Goal: Task Accomplishment & Management: Use online tool/utility

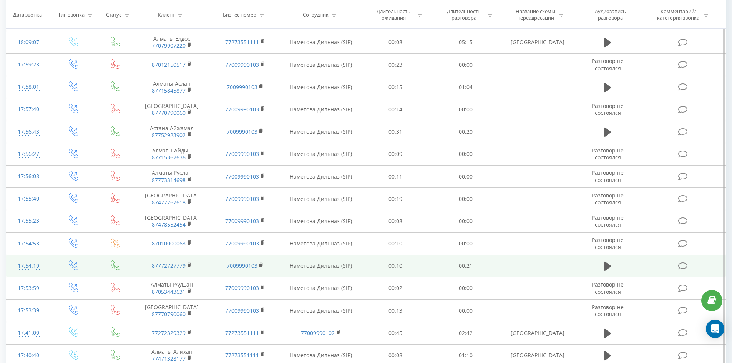
scroll to position [339, 0]
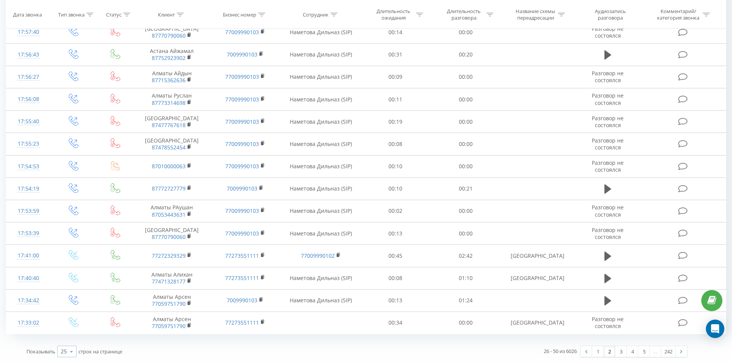
click at [68, 350] on icon at bounding box center [72, 351] width 12 height 15
click at [73, 353] on icon at bounding box center [72, 351] width 12 height 15
click at [66, 339] on span "100" at bounding box center [65, 340] width 9 height 7
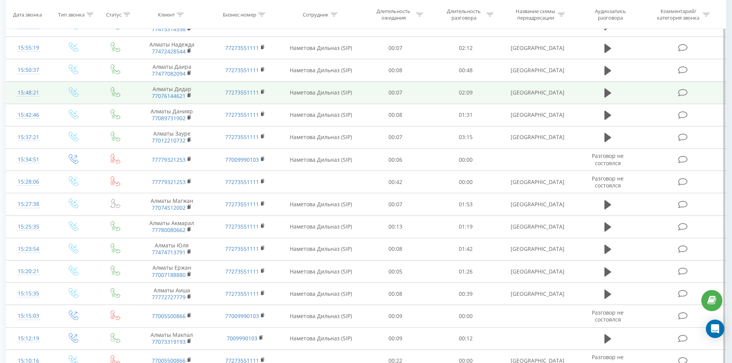
scroll to position [2015, 0]
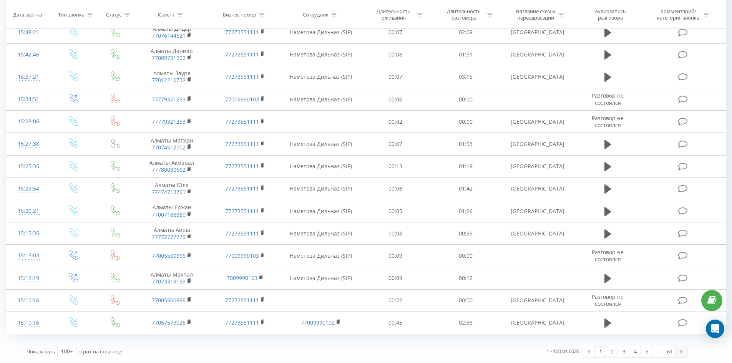
click at [680, 354] on link at bounding box center [681, 351] width 12 height 11
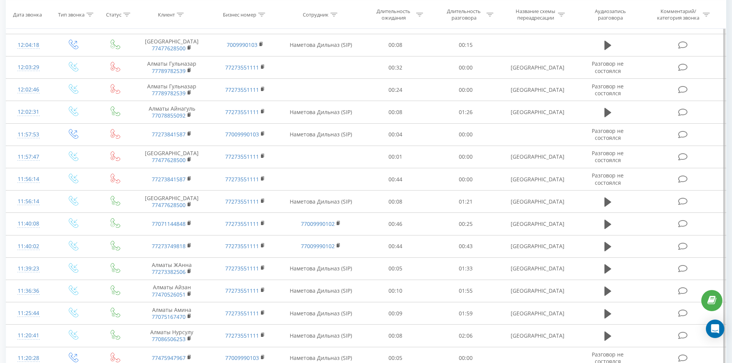
scroll to position [2015, 0]
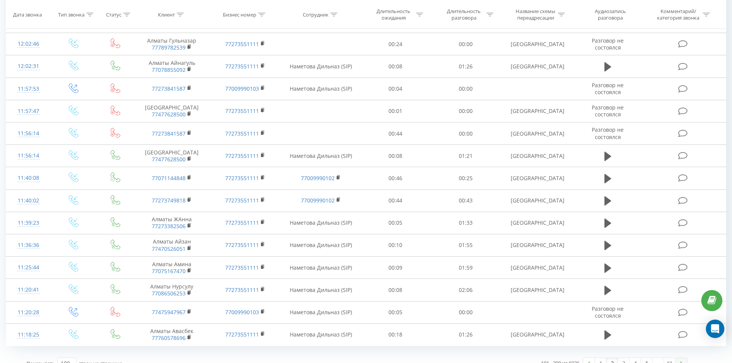
click at [680, 358] on link at bounding box center [681, 363] width 12 height 11
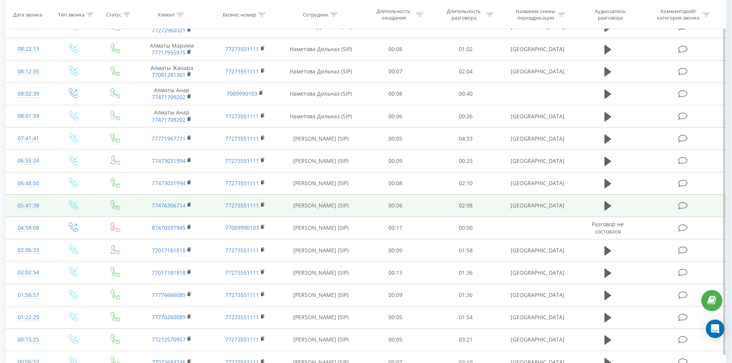
scroll to position [2015, 0]
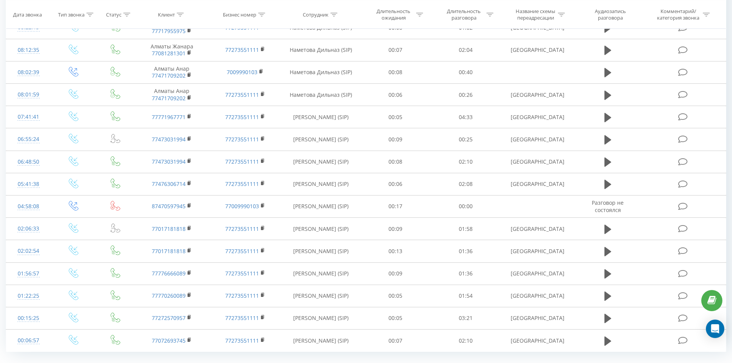
click at [646, 363] on link "5" at bounding box center [647, 369] width 12 height 11
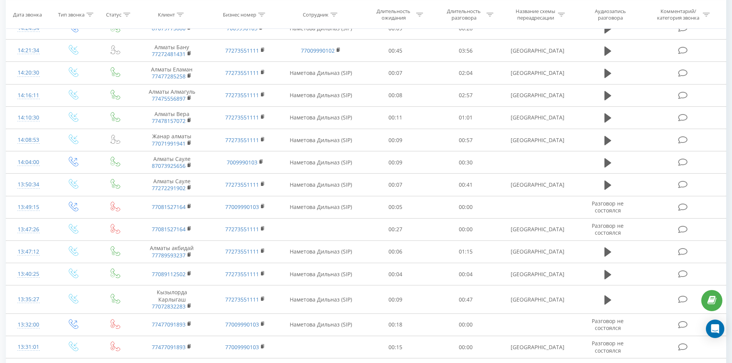
scroll to position [1971, 0]
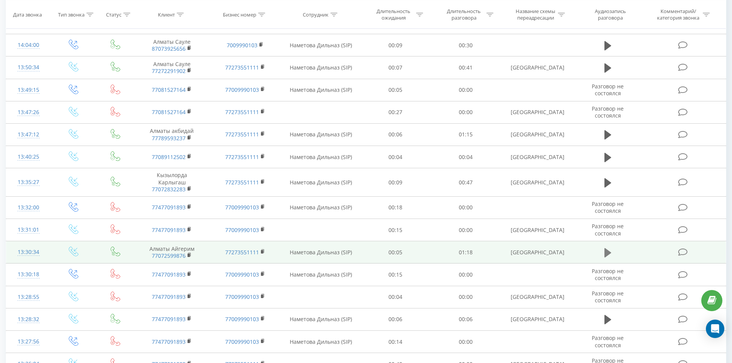
click at [608, 248] on icon at bounding box center [607, 252] width 7 height 9
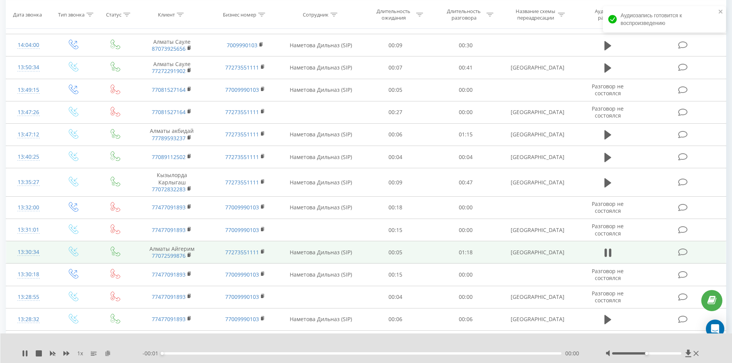
click at [106, 353] on icon at bounding box center [107, 352] width 7 height 5
click at [66, 353] on icon at bounding box center [66, 353] width 6 height 5
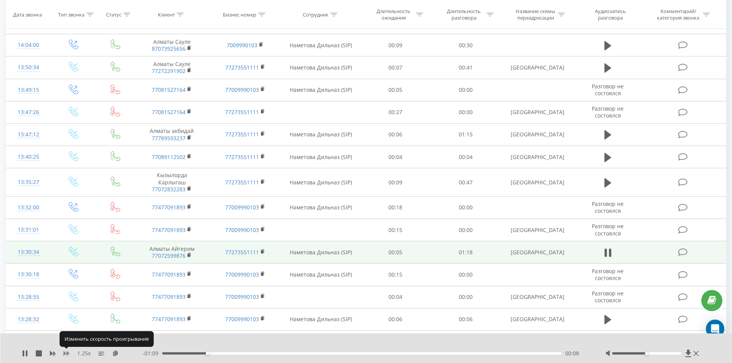
click at [67, 353] on icon at bounding box center [66, 353] width 6 height 5
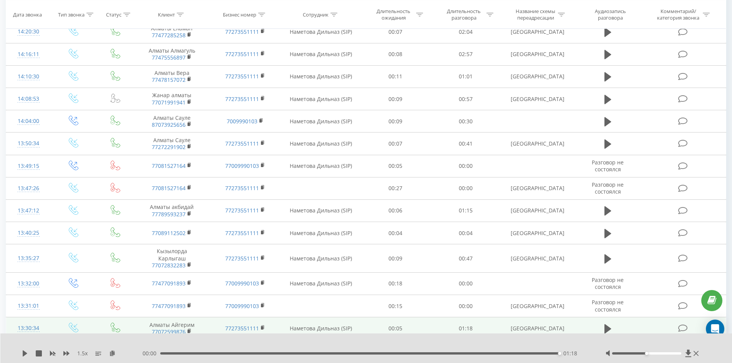
scroll to position [1894, 0]
click at [608, 325] on icon at bounding box center [607, 329] width 7 height 9
click at [604, 324] on icon at bounding box center [607, 329] width 7 height 11
click at [607, 325] on icon at bounding box center [607, 329] width 7 height 9
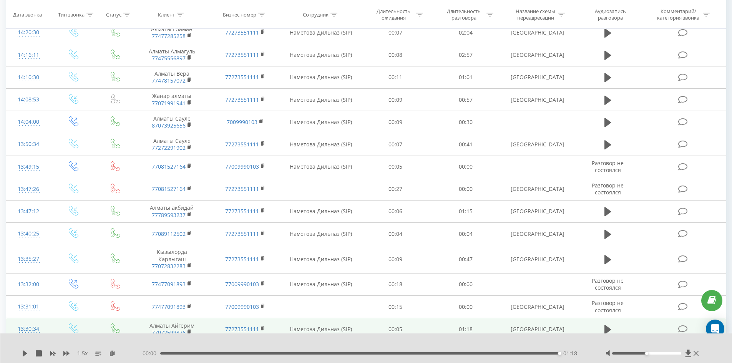
click at [607, 325] on icon at bounding box center [607, 329] width 7 height 9
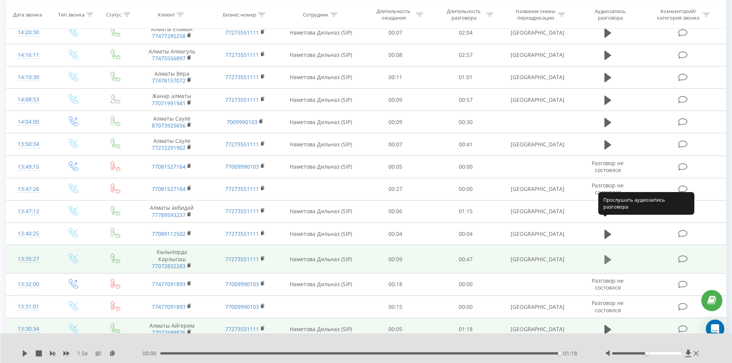
click at [607, 255] on icon at bounding box center [607, 259] width 7 height 9
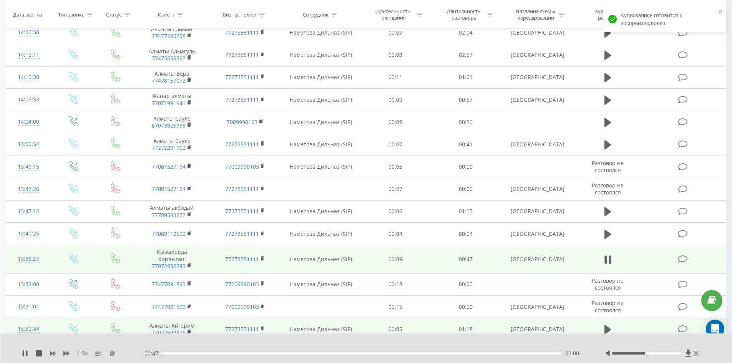
click at [115, 353] on icon at bounding box center [112, 352] width 7 height 5
click at [113, 353] on icon at bounding box center [112, 352] width 7 height 5
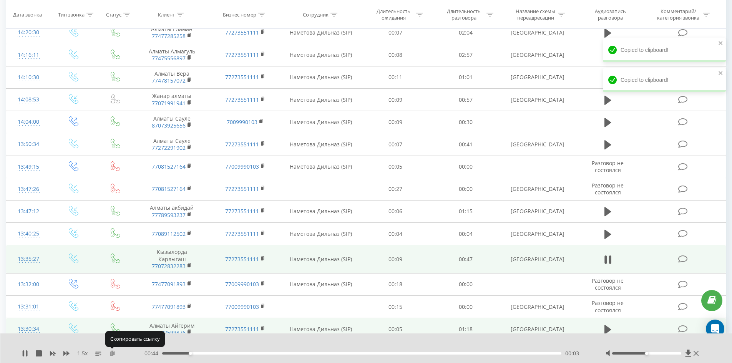
click at [113, 353] on icon at bounding box center [112, 352] width 7 height 5
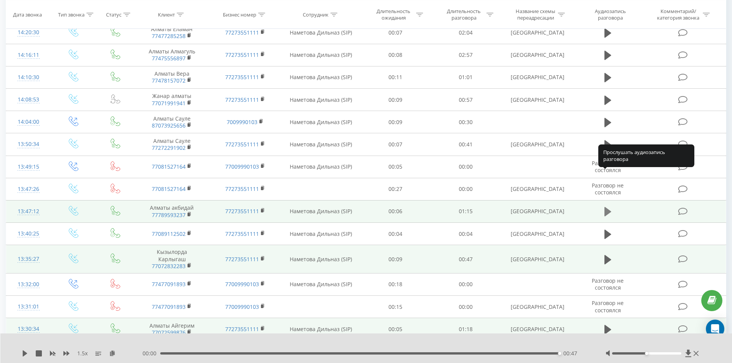
click at [607, 207] on icon at bounding box center [607, 211] width 7 height 9
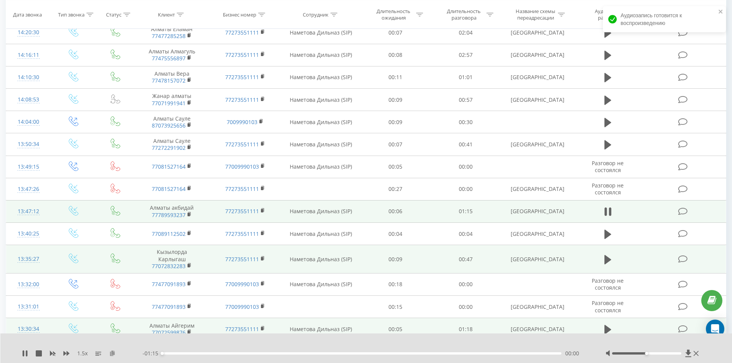
click at [113, 353] on icon at bounding box center [112, 352] width 7 height 5
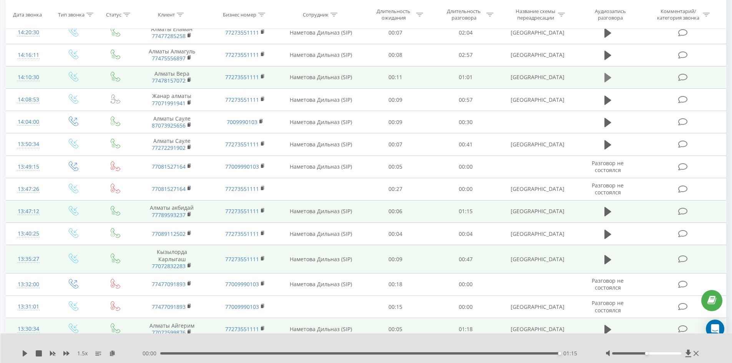
click at [608, 73] on icon at bounding box center [607, 77] width 7 height 9
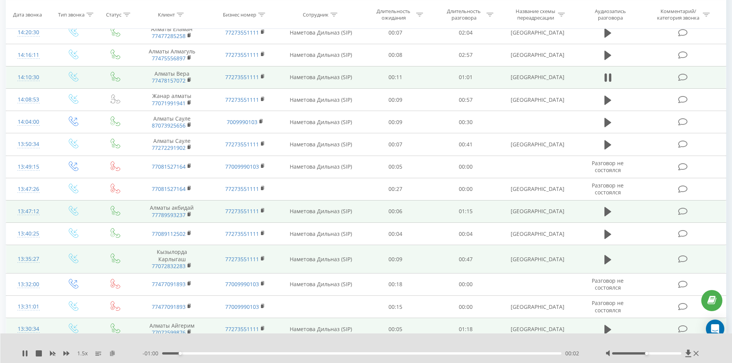
click at [112, 353] on icon at bounding box center [112, 352] width 7 height 5
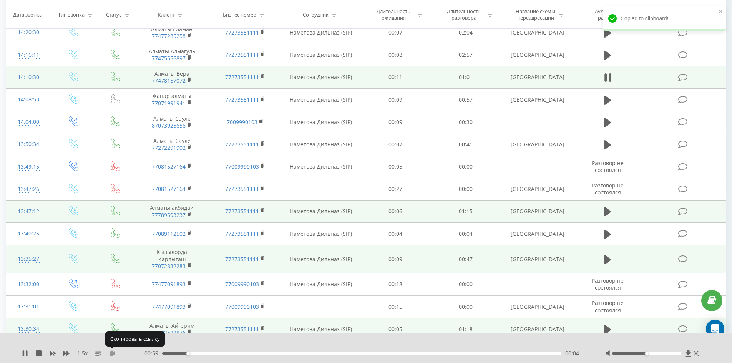
click at [112, 353] on icon at bounding box center [112, 352] width 7 height 5
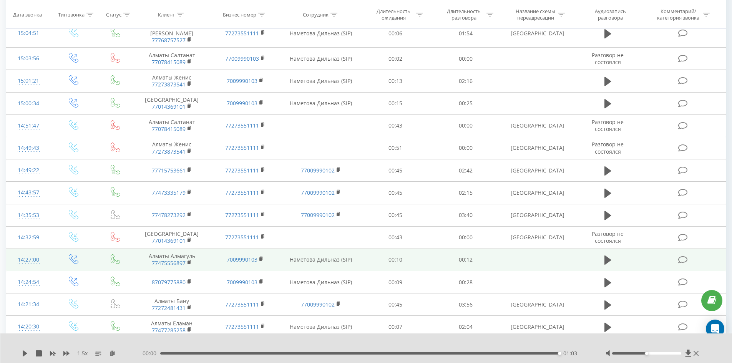
scroll to position [1587, 0]
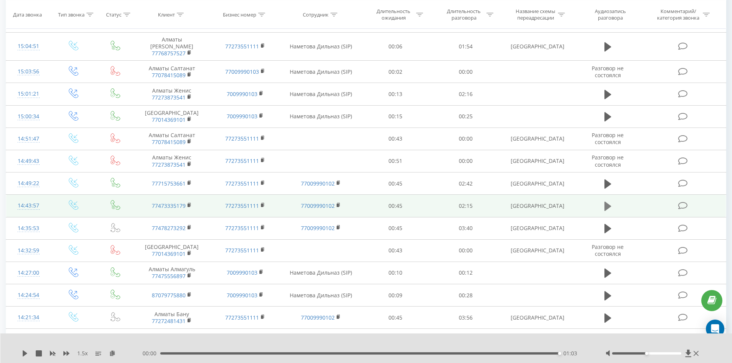
click at [603, 200] on button at bounding box center [608, 206] width 12 height 12
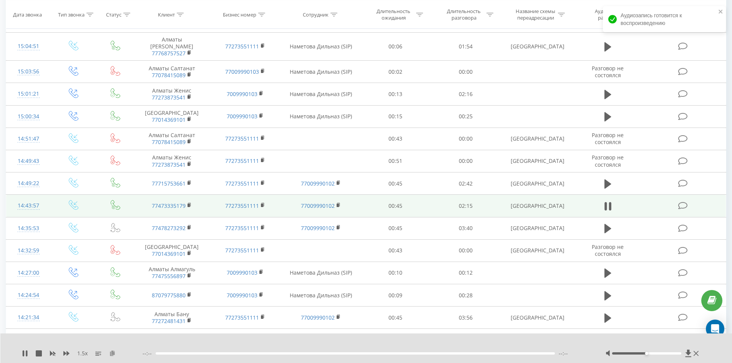
click at [111, 354] on icon at bounding box center [112, 352] width 7 height 5
click at [113, 353] on icon at bounding box center [112, 352] width 7 height 5
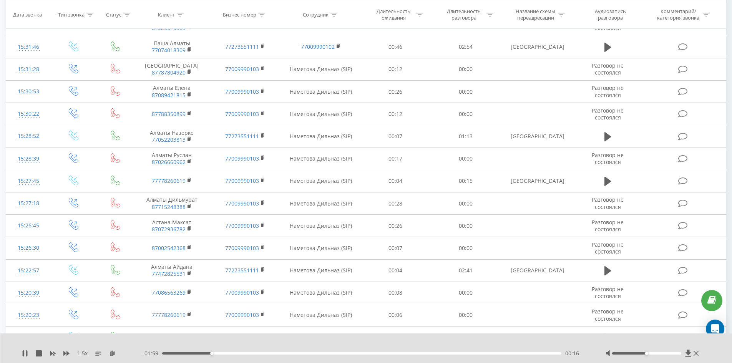
scroll to position [1164, 0]
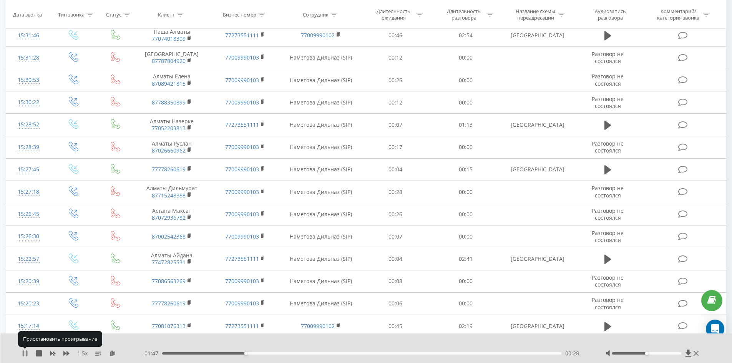
click at [23, 352] on icon at bounding box center [24, 353] width 2 height 6
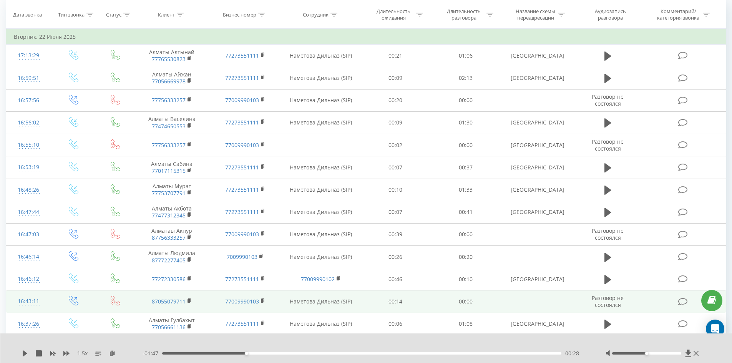
scroll to position [77, 0]
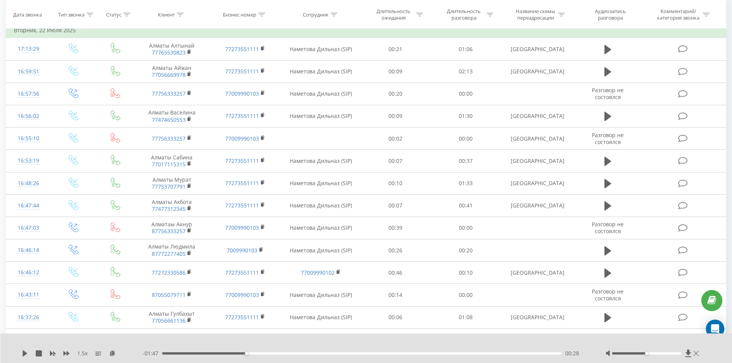
click at [695, 352] on icon at bounding box center [695, 353] width 5 height 6
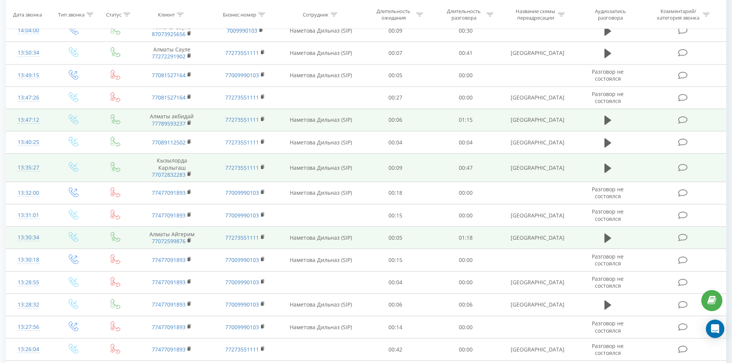
scroll to position [2021, 0]
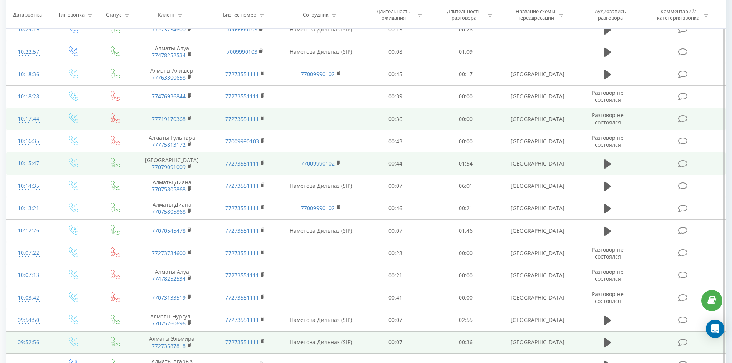
scroll to position [2015, 0]
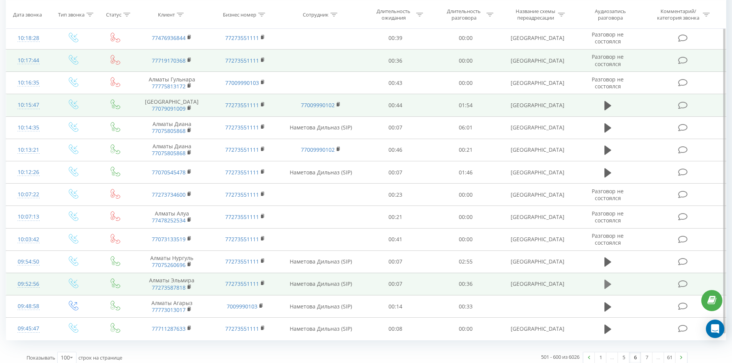
click at [608, 280] on icon at bounding box center [607, 284] width 7 height 9
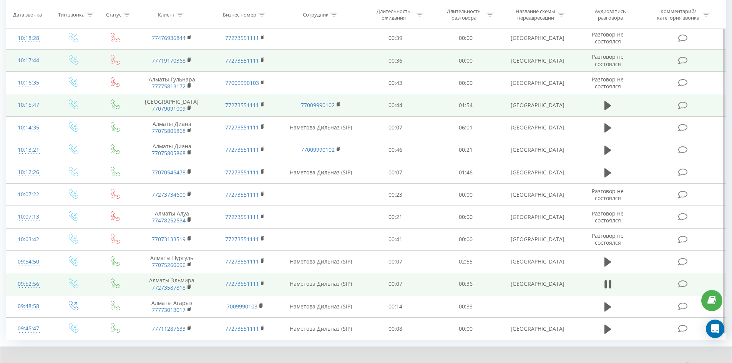
click at [111, 363] on icon at bounding box center [112, 365] width 7 height 5
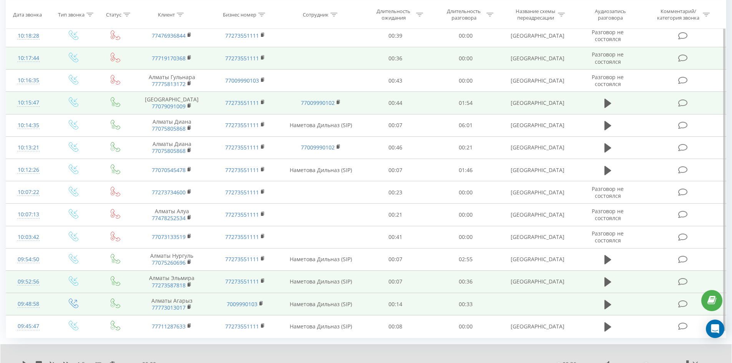
scroll to position [2007, 0]
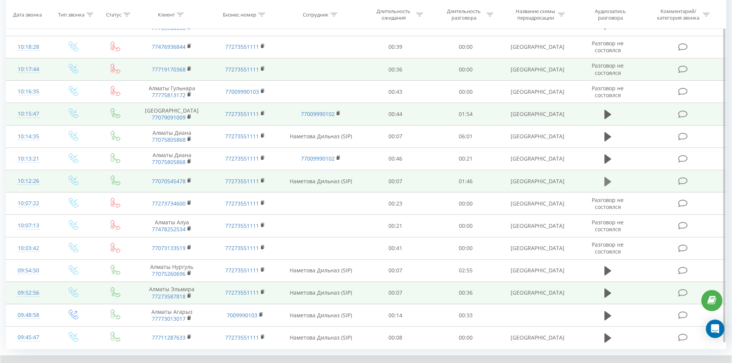
click at [605, 177] on icon at bounding box center [607, 181] width 7 height 9
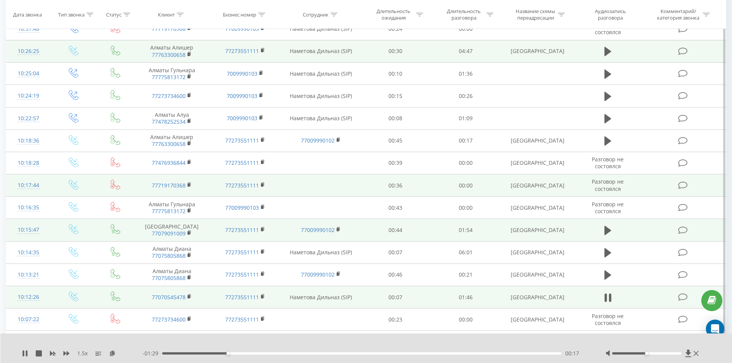
scroll to position [1853, 0]
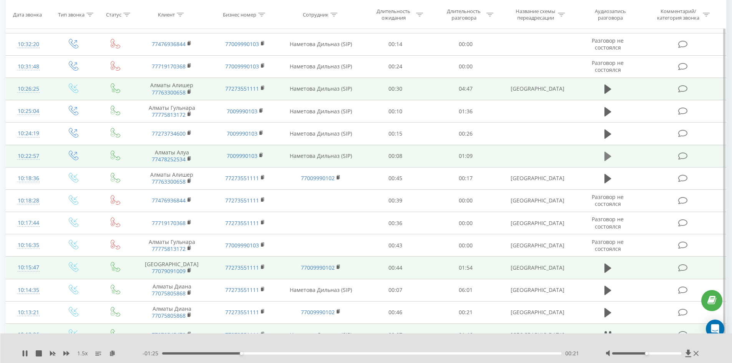
click at [608, 152] on icon at bounding box center [607, 156] width 7 height 9
click at [112, 354] on icon at bounding box center [112, 352] width 7 height 5
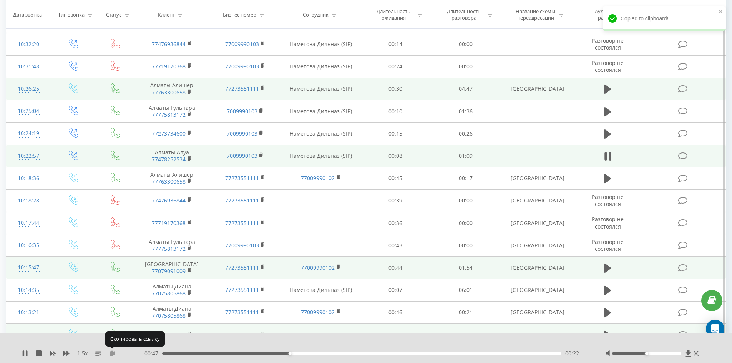
click at [112, 353] on icon at bounding box center [112, 352] width 7 height 5
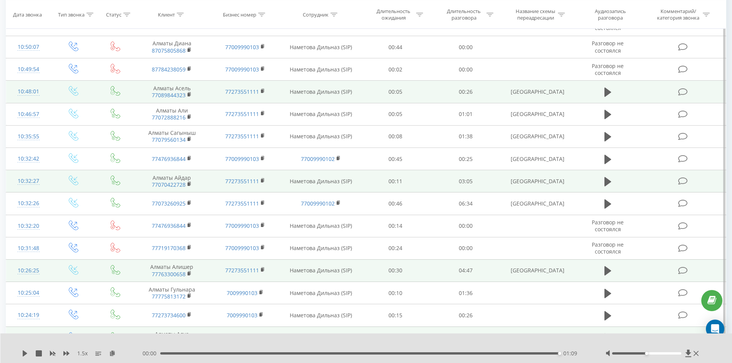
scroll to position [1661, 0]
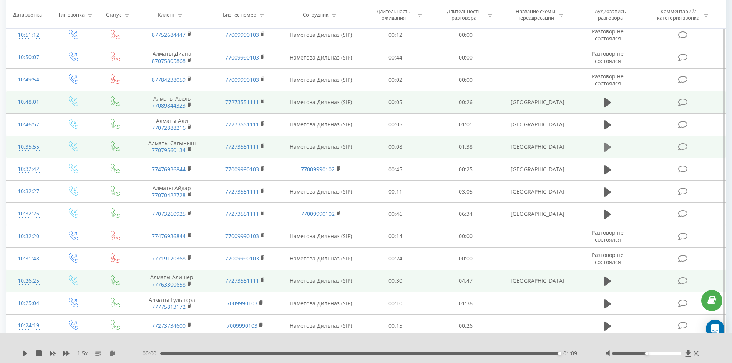
click at [608, 142] on icon at bounding box center [607, 146] width 7 height 9
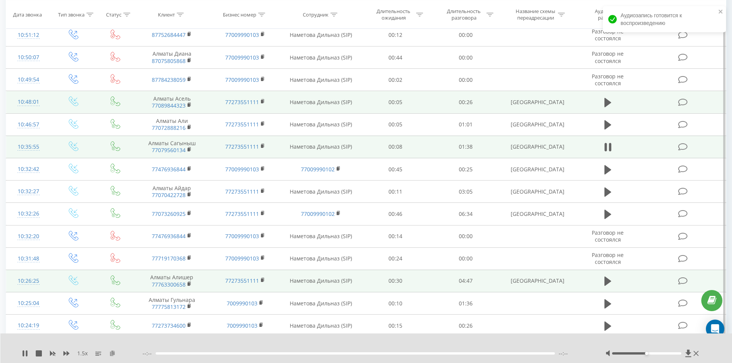
click at [113, 354] on icon at bounding box center [112, 352] width 7 height 5
click at [114, 353] on icon at bounding box center [112, 352] width 7 height 5
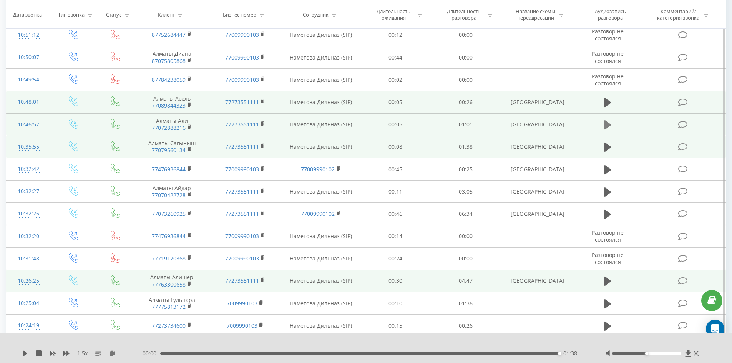
click at [607, 120] on icon at bounding box center [607, 124] width 7 height 9
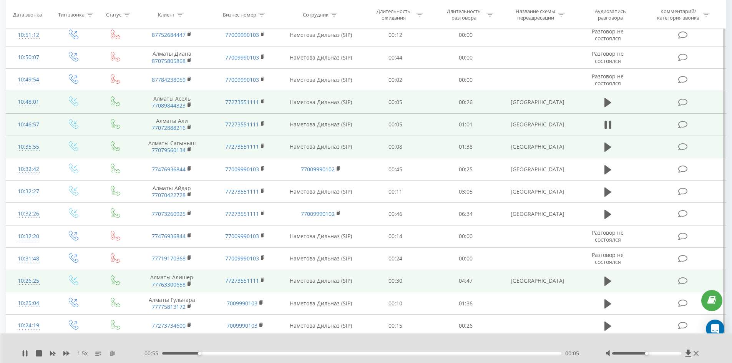
click at [112, 353] on icon at bounding box center [112, 352] width 7 height 5
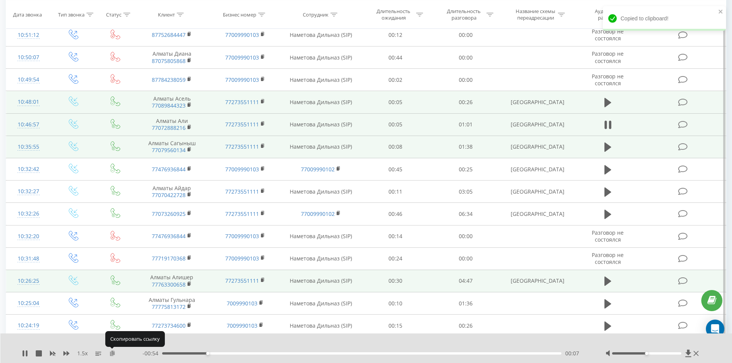
click at [113, 353] on icon at bounding box center [112, 352] width 7 height 5
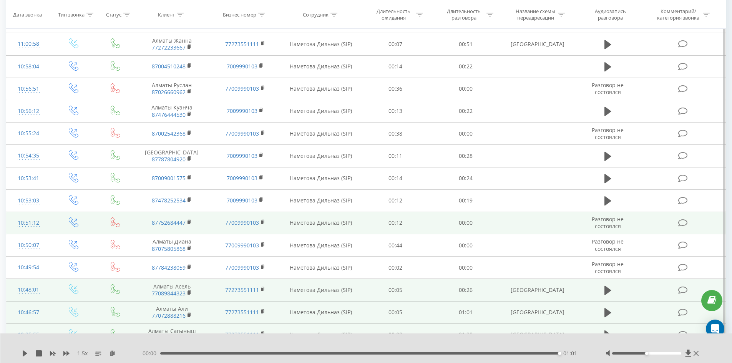
scroll to position [1430, 0]
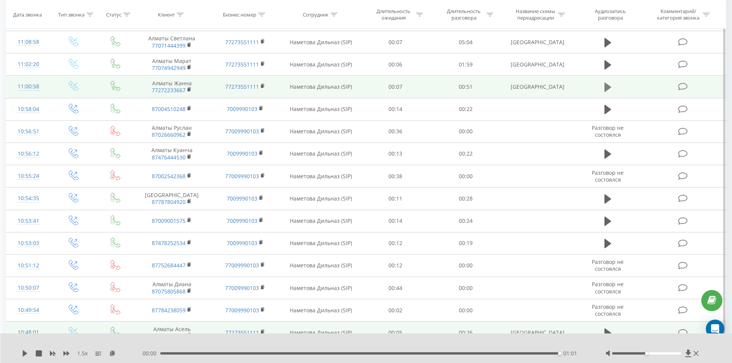
click at [605, 83] on icon at bounding box center [607, 87] width 7 height 9
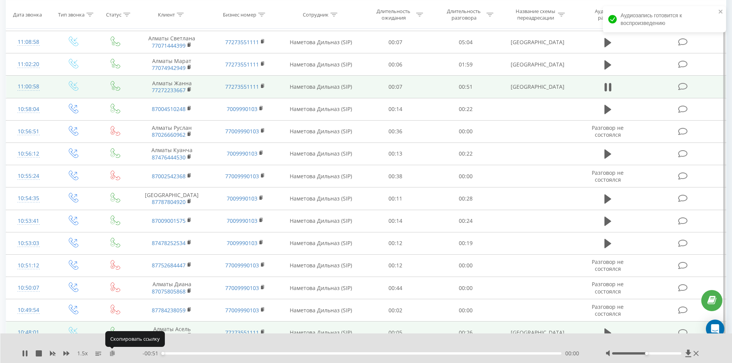
click at [113, 353] on icon at bounding box center [112, 352] width 7 height 5
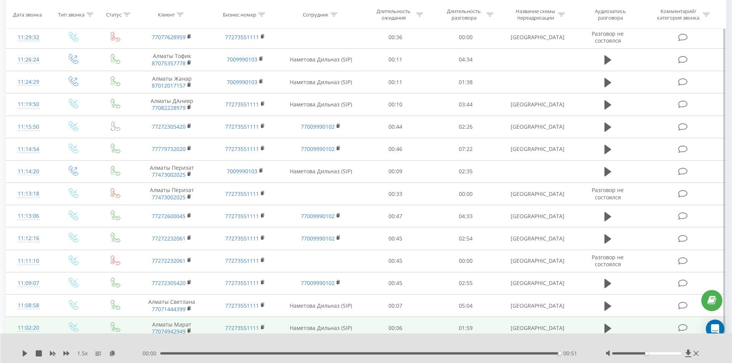
scroll to position [1123, 0]
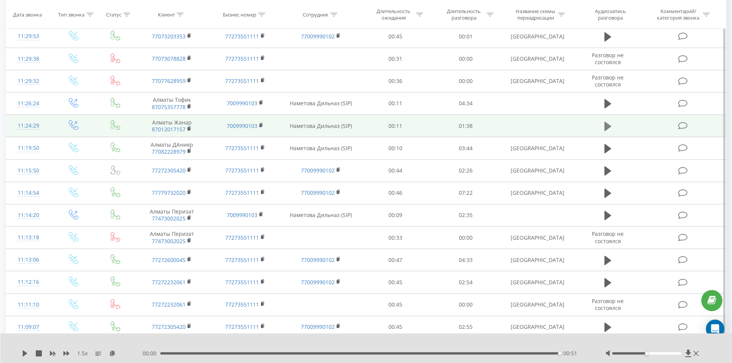
click at [604, 121] on icon at bounding box center [607, 125] width 7 height 9
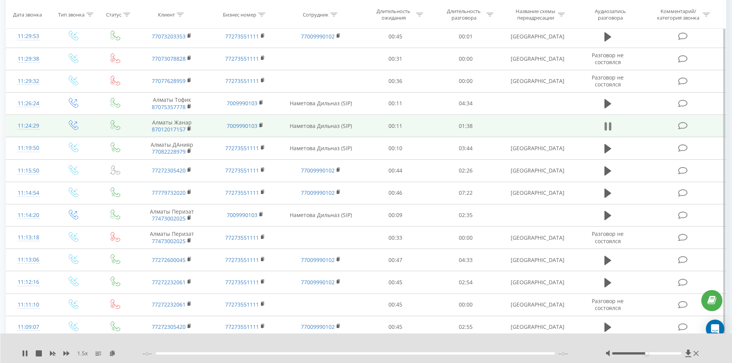
click at [611, 121] on button at bounding box center [608, 127] width 12 height 12
click at [609, 121] on icon at bounding box center [607, 125] width 7 height 9
click at [112, 354] on icon at bounding box center [112, 352] width 7 height 5
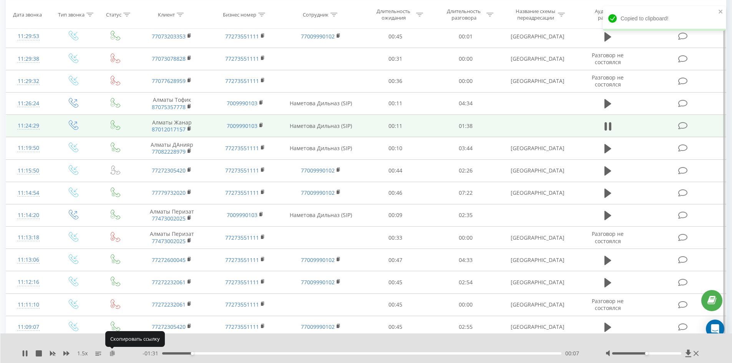
click at [112, 354] on icon at bounding box center [112, 352] width 7 height 5
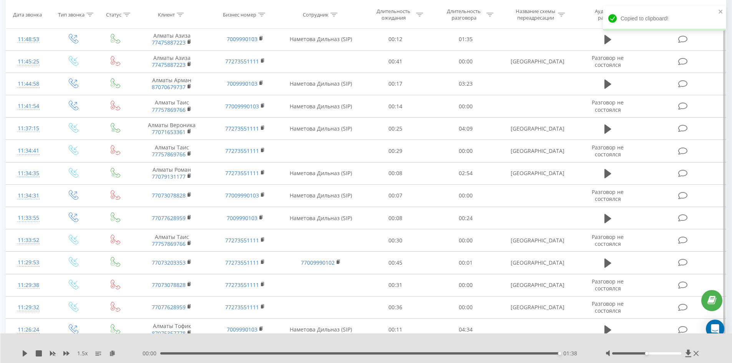
scroll to position [893, 0]
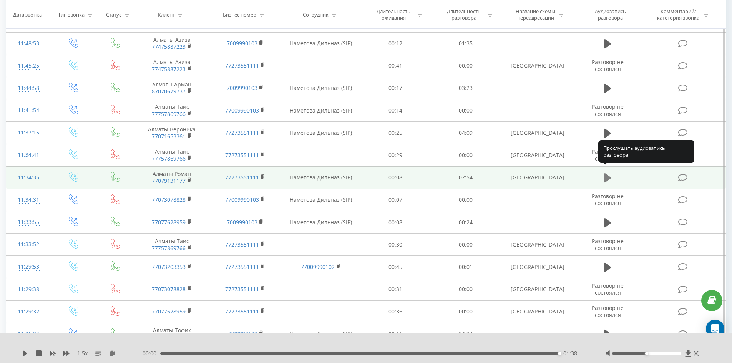
click at [608, 173] on icon at bounding box center [607, 177] width 7 height 9
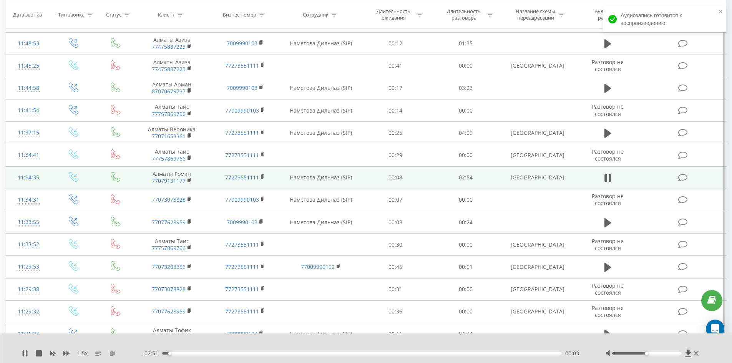
click at [114, 351] on icon at bounding box center [112, 352] width 7 height 5
click at [114, 353] on icon at bounding box center [112, 352] width 7 height 5
click at [68, 353] on icon at bounding box center [66, 353] width 6 height 5
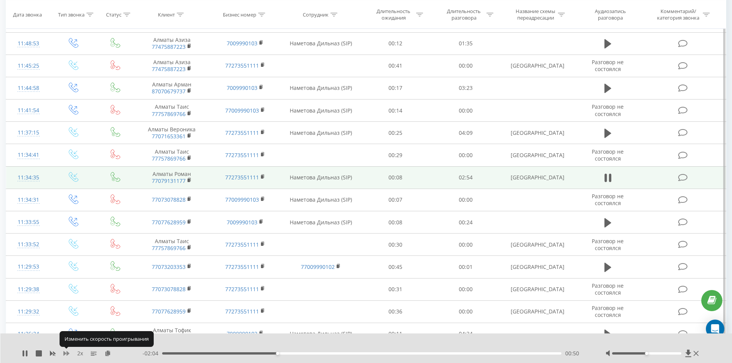
click at [68, 353] on icon at bounding box center [66, 353] width 6 height 5
click at [69, 352] on icon at bounding box center [66, 353] width 6 height 6
click at [317, 354] on div "- 01:51 01:03 01:03" at bounding box center [364, 353] width 444 height 8
click at [318, 353] on div "01:08" at bounding box center [361, 353] width 399 height 2
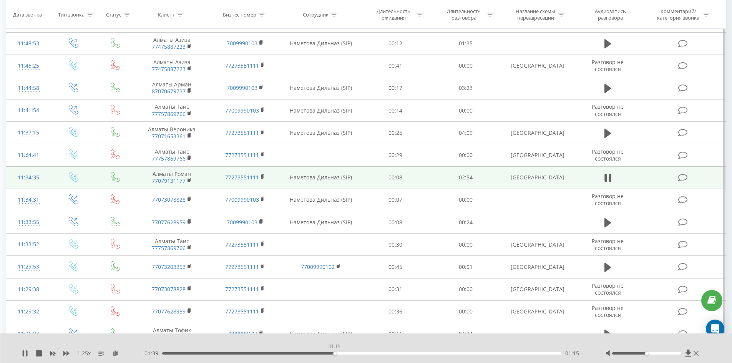
click at [334, 353] on div "01:15" at bounding box center [361, 353] width 399 height 2
click at [447, 353] on div "01:24" at bounding box center [361, 353] width 399 height 2
click at [475, 352] on div "02:10" at bounding box center [361, 353] width 399 height 2
click at [496, 353] on div "02:26" at bounding box center [361, 353] width 399 height 2
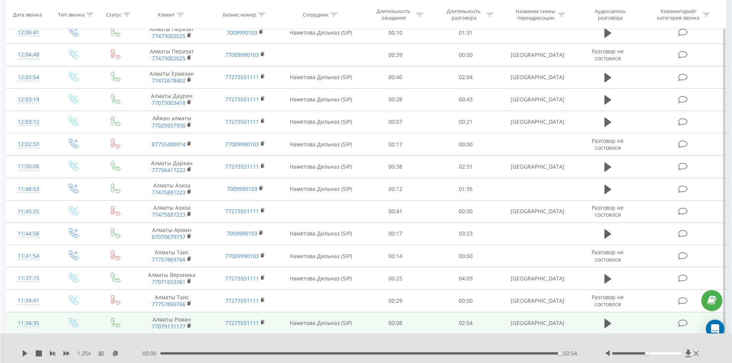
scroll to position [739, 0]
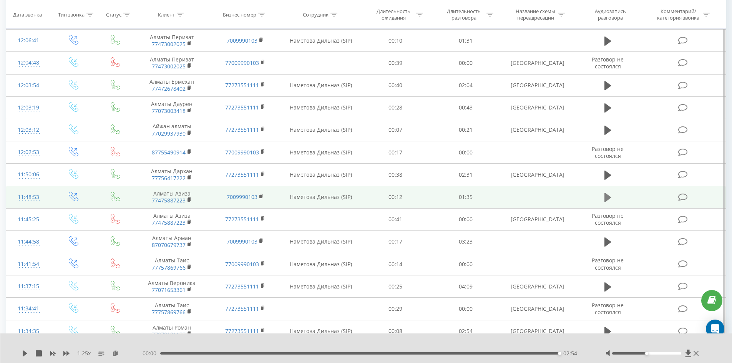
click at [608, 193] on icon at bounding box center [607, 197] width 7 height 9
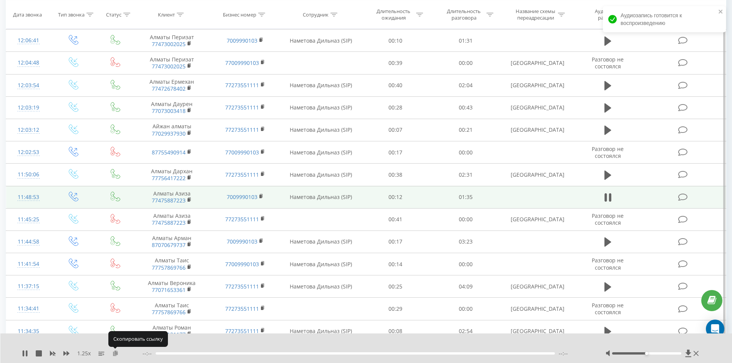
click at [115, 353] on icon at bounding box center [115, 352] width 7 height 5
click at [116, 353] on icon at bounding box center [115, 352] width 7 height 5
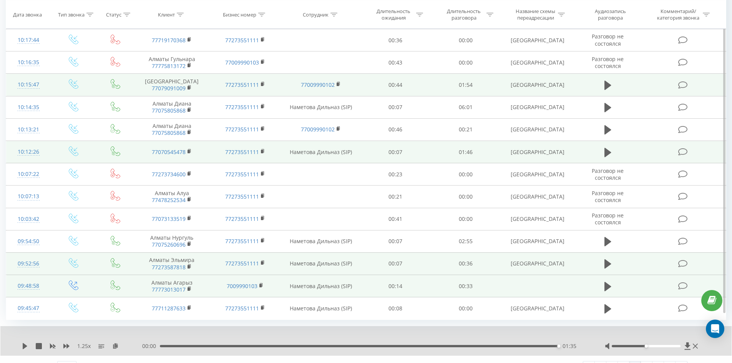
scroll to position [2045, 0]
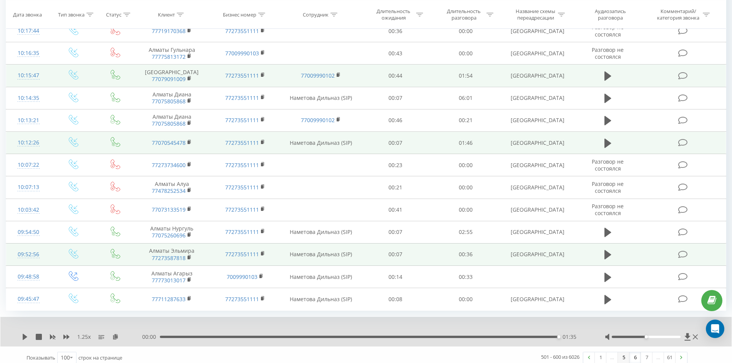
click at [624, 352] on link "5" at bounding box center [624, 357] width 12 height 11
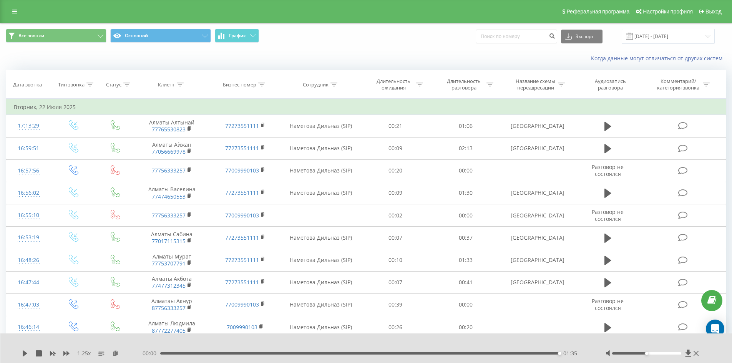
click at [632, 36] on span at bounding box center [629, 36] width 7 height 7
click at [632, 38] on span at bounding box center [629, 36] width 7 height 7
click at [632, 36] on span at bounding box center [629, 36] width 7 height 7
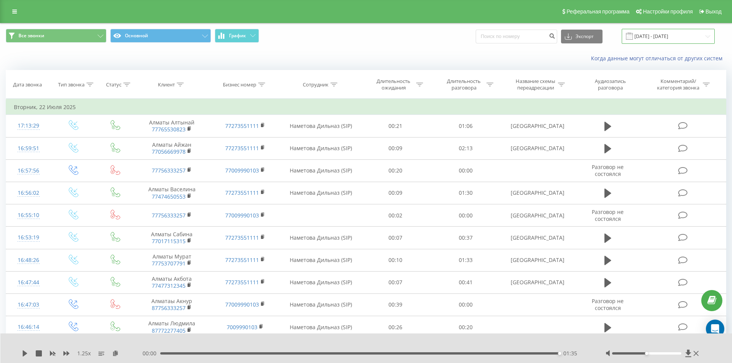
click at [709, 37] on input "[DATE] - [DATE]" at bounding box center [667, 36] width 93 height 15
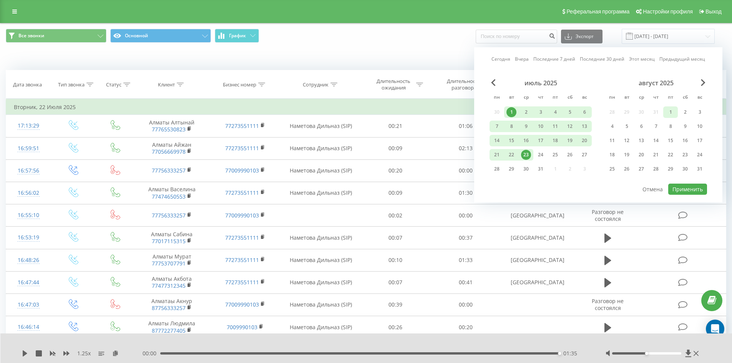
click at [669, 111] on div "1" at bounding box center [670, 112] width 10 height 10
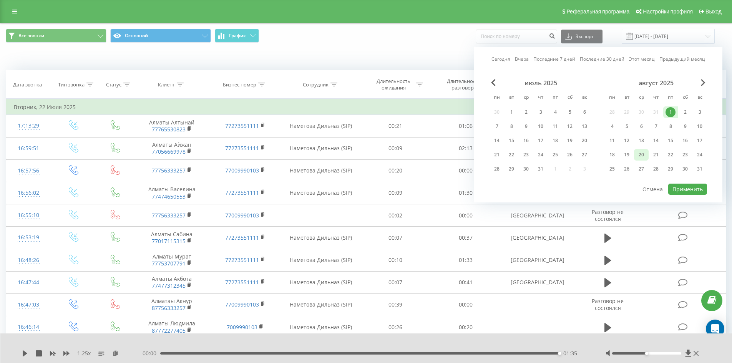
click at [645, 155] on div "20" at bounding box center [641, 155] width 10 height 10
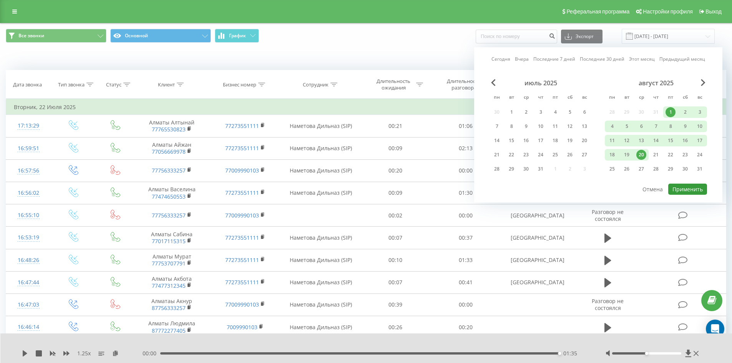
click at [676, 186] on button "Применить" at bounding box center [687, 189] width 39 height 11
type input "[DATE] - [DATE]"
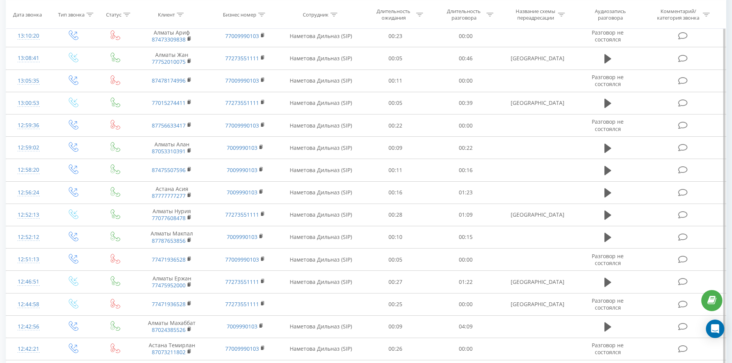
scroll to position [2015, 0]
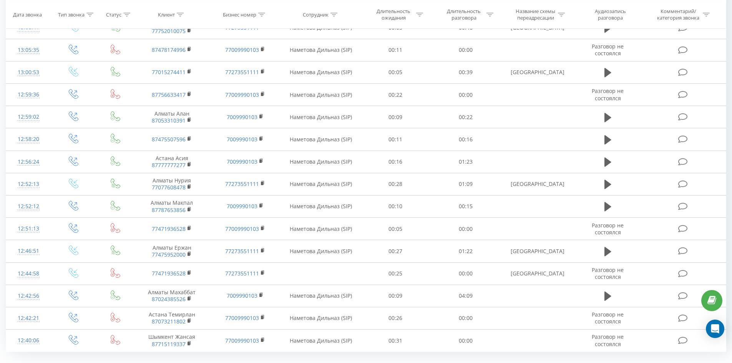
click at [624, 363] on link "3" at bounding box center [624, 369] width 12 height 11
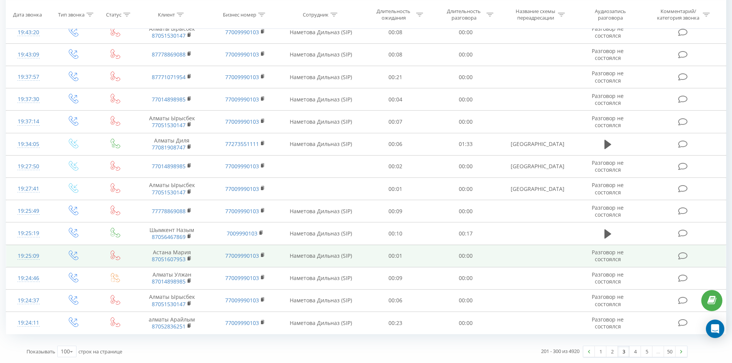
scroll to position [1992, 0]
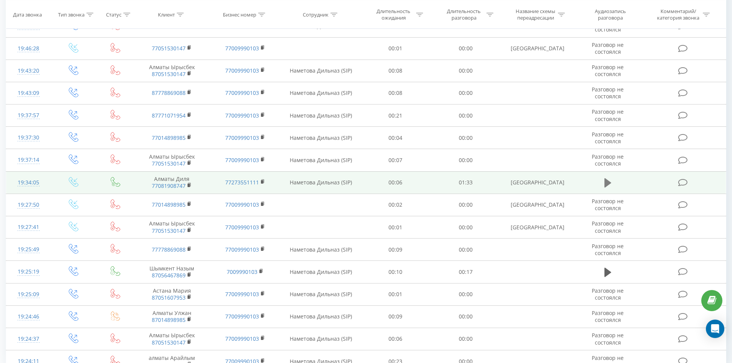
click at [608, 185] on icon at bounding box center [607, 182] width 7 height 9
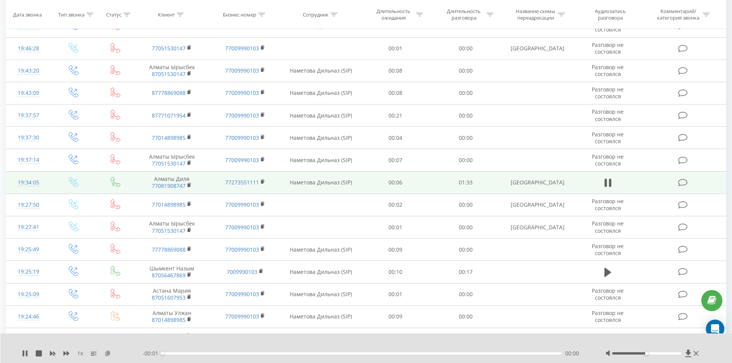
click at [108, 353] on icon at bounding box center [107, 352] width 7 height 5
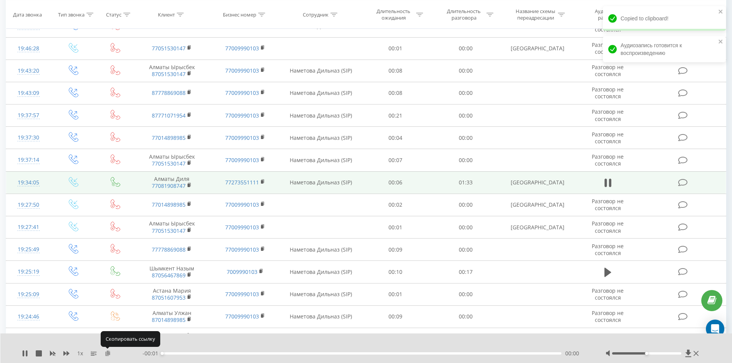
click at [107, 353] on icon at bounding box center [107, 352] width 7 height 5
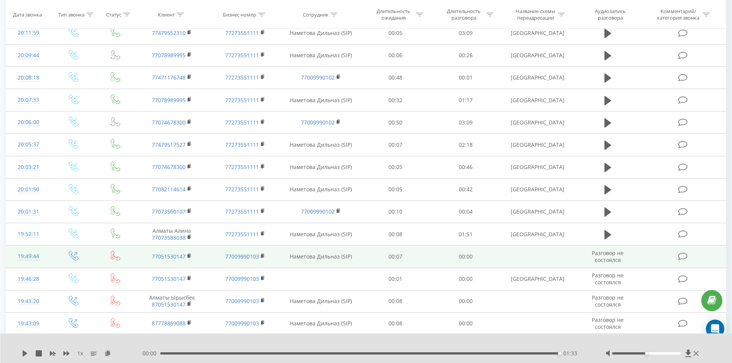
scroll to position [1723, 0]
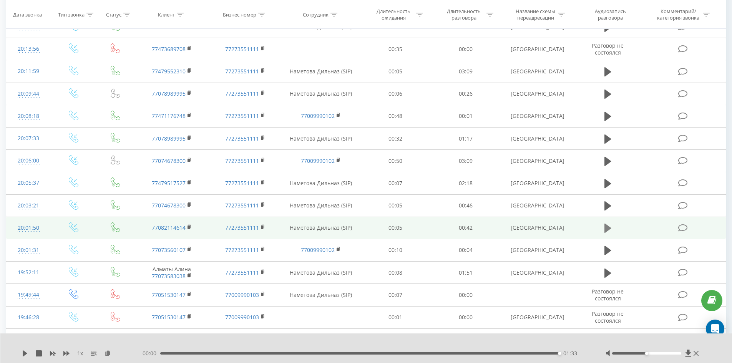
click at [603, 228] on button at bounding box center [608, 228] width 12 height 12
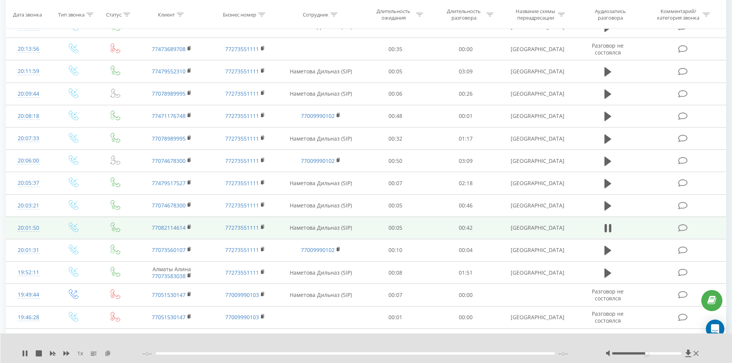
click at [108, 353] on icon at bounding box center [107, 352] width 7 height 5
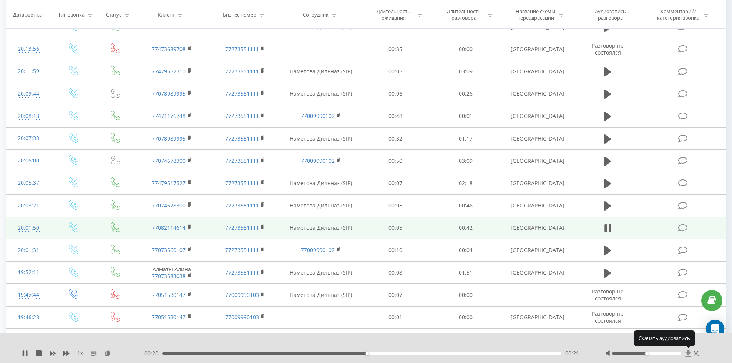
click at [689, 354] on icon at bounding box center [688, 352] width 6 height 7
click at [687, 352] on icon at bounding box center [688, 352] width 6 height 7
click at [687, 353] on icon at bounding box center [688, 352] width 6 height 7
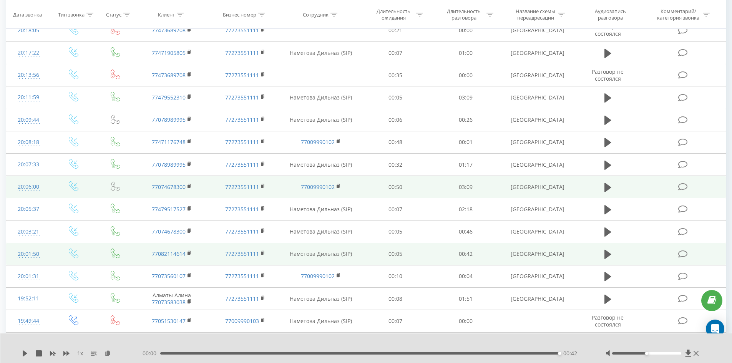
scroll to position [1685, 0]
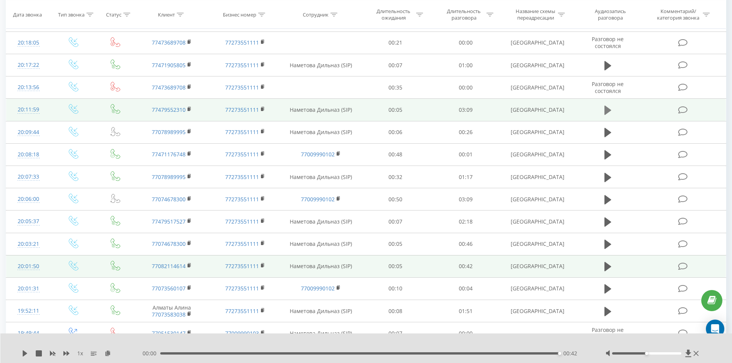
click at [609, 110] on icon at bounding box center [607, 110] width 7 height 9
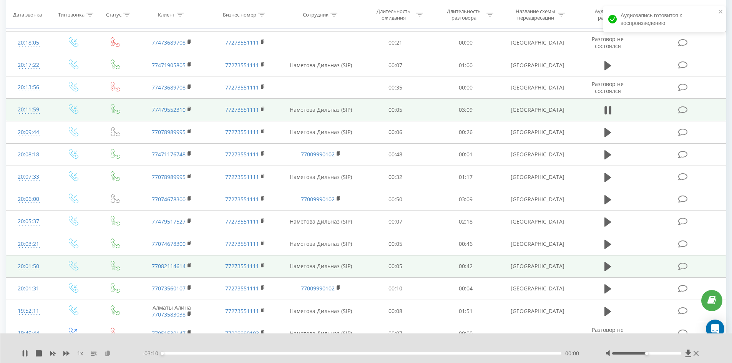
click at [108, 354] on icon at bounding box center [107, 352] width 7 height 5
click at [108, 353] on icon at bounding box center [107, 352] width 7 height 5
click at [608, 106] on icon at bounding box center [607, 110] width 7 height 11
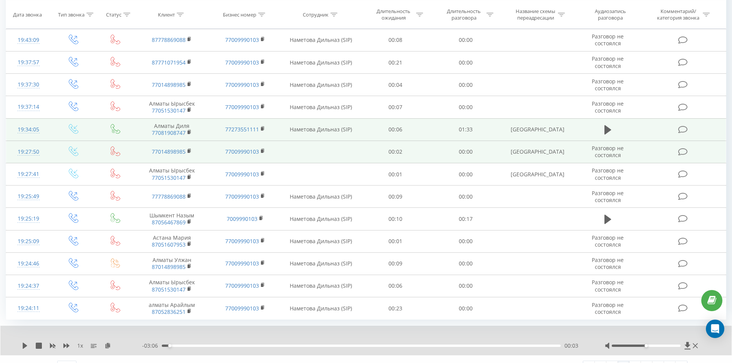
scroll to position [2060, 0]
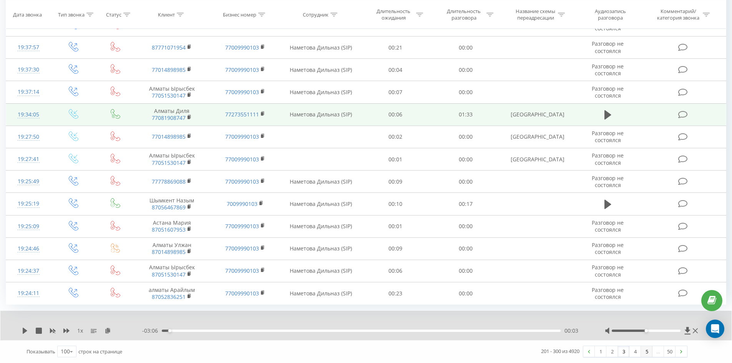
click at [646, 353] on link "5" at bounding box center [647, 351] width 12 height 11
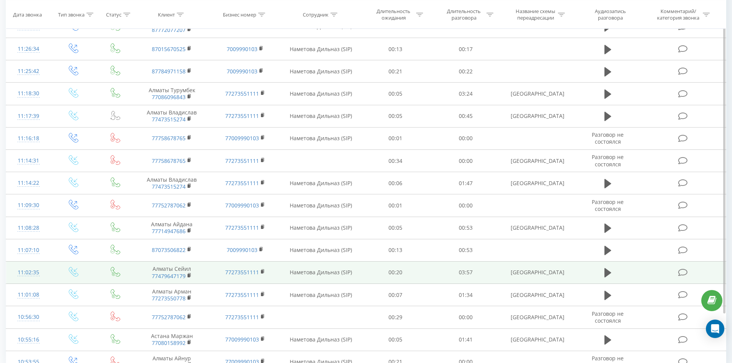
scroll to position [2045, 0]
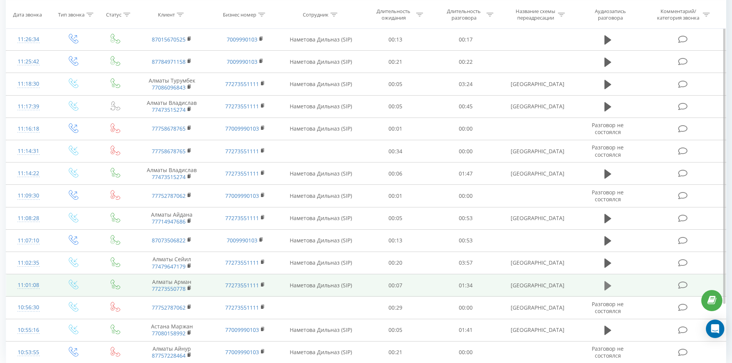
click at [605, 281] on icon at bounding box center [607, 285] width 7 height 9
click at [608, 281] on icon at bounding box center [607, 285] width 7 height 9
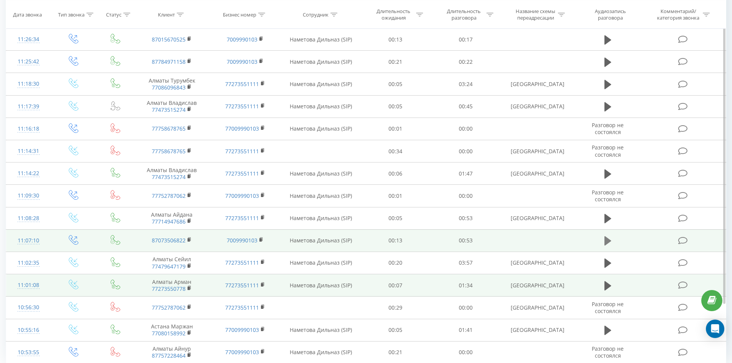
click at [603, 235] on button at bounding box center [608, 241] width 12 height 12
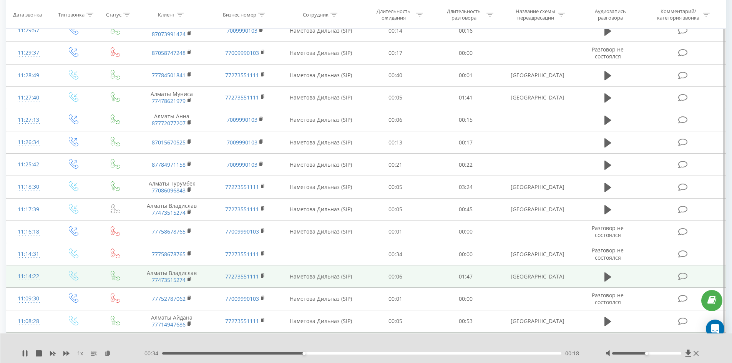
scroll to position [1930, 0]
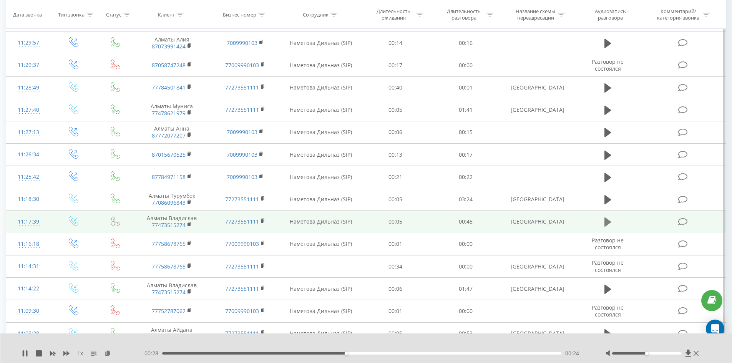
click at [606, 217] on icon at bounding box center [607, 221] width 7 height 9
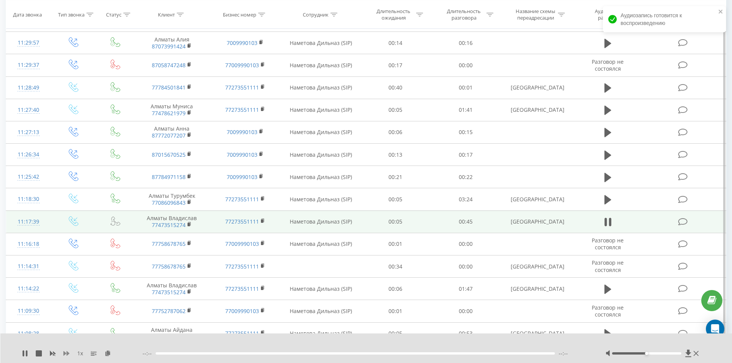
click at [67, 355] on icon at bounding box center [66, 353] width 6 height 5
click at [110, 354] on icon at bounding box center [112, 352] width 7 height 5
click at [112, 353] on icon at bounding box center [112, 352] width 7 height 5
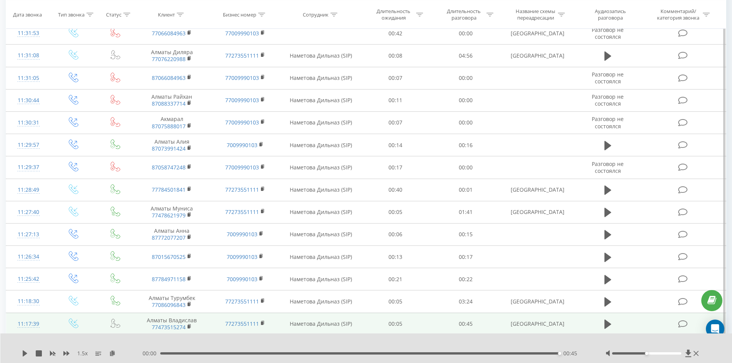
scroll to position [1815, 0]
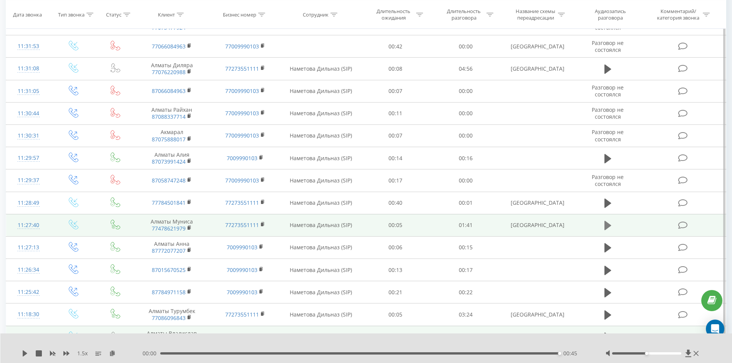
click at [608, 221] on icon at bounding box center [607, 225] width 7 height 9
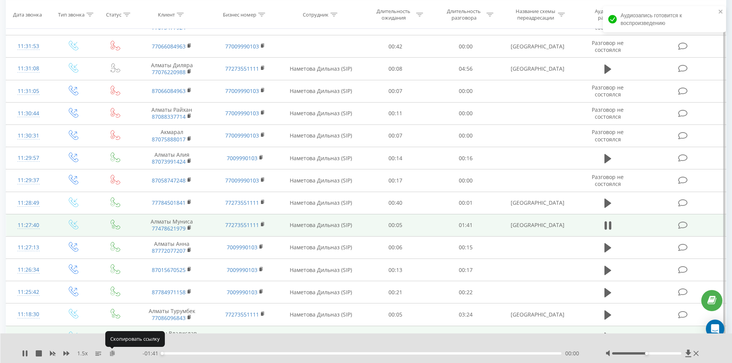
click at [112, 354] on icon at bounding box center [112, 352] width 7 height 5
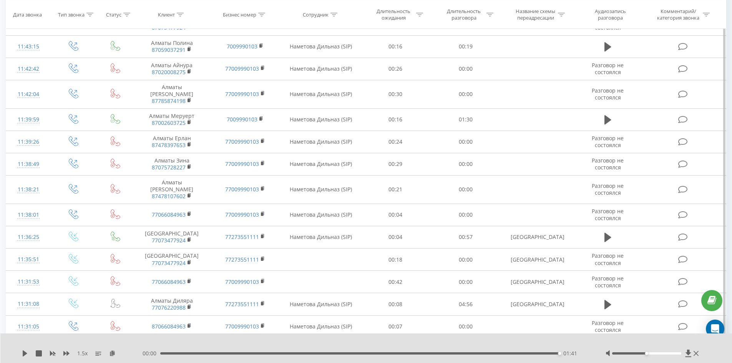
scroll to position [1546, 0]
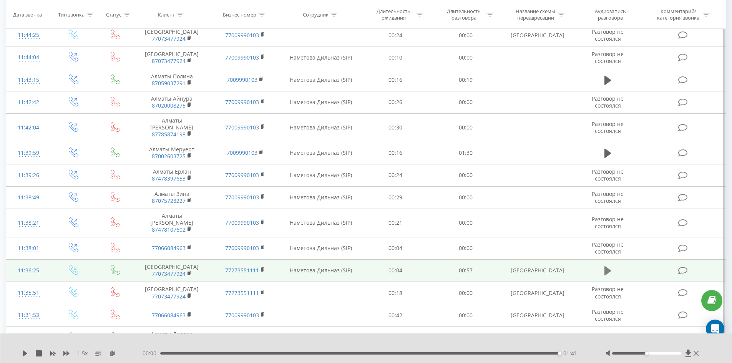
click at [609, 266] on icon at bounding box center [607, 270] width 7 height 9
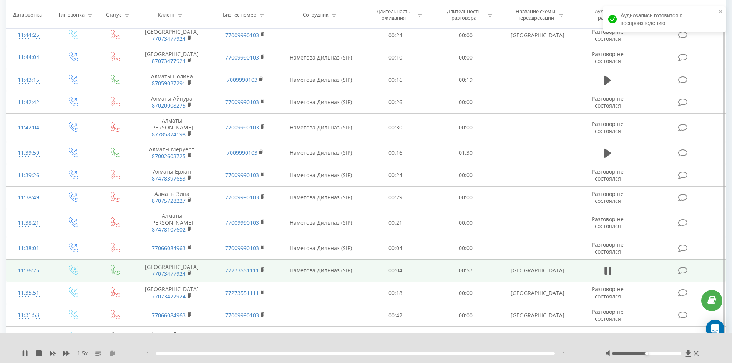
click at [112, 353] on icon at bounding box center [112, 352] width 7 height 5
click at [112, 354] on icon at bounding box center [112, 352] width 7 height 5
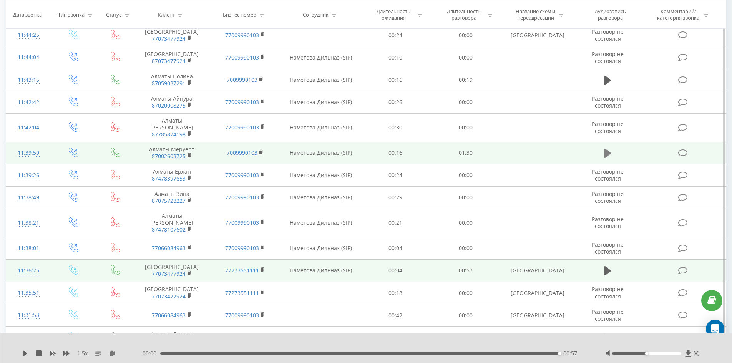
click at [605, 149] on icon at bounding box center [607, 153] width 7 height 9
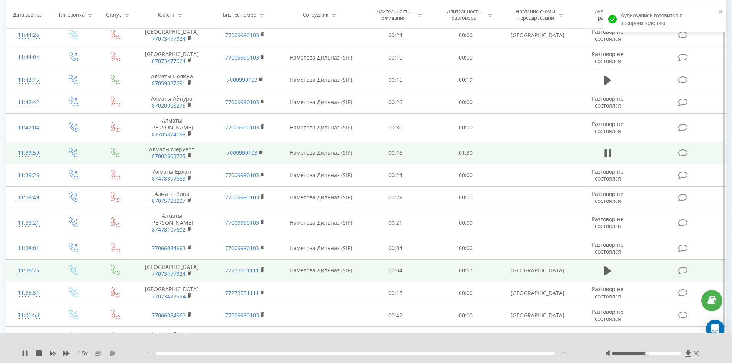
click at [113, 354] on icon at bounding box center [112, 352] width 7 height 5
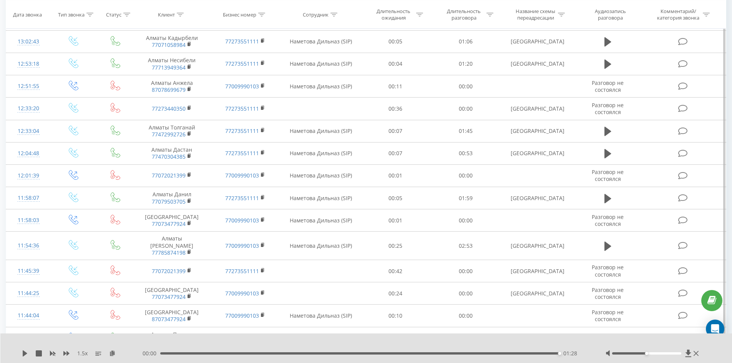
scroll to position [1277, 0]
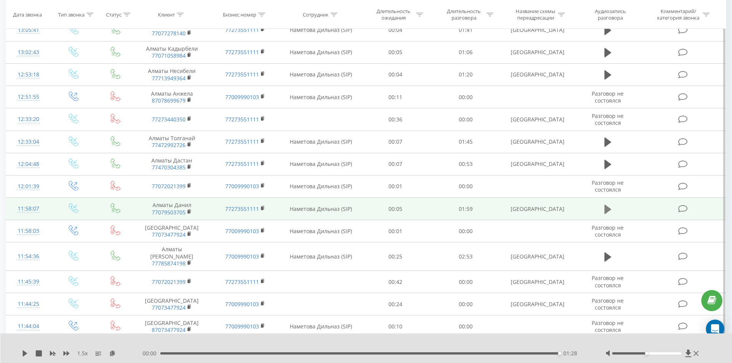
click at [610, 204] on icon at bounding box center [607, 209] width 7 height 11
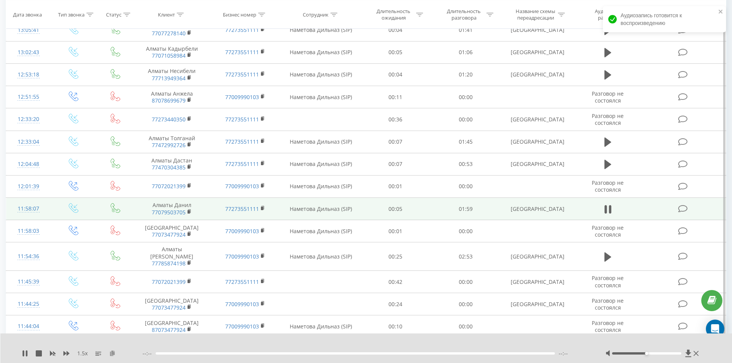
click at [112, 351] on icon at bounding box center [112, 352] width 7 height 5
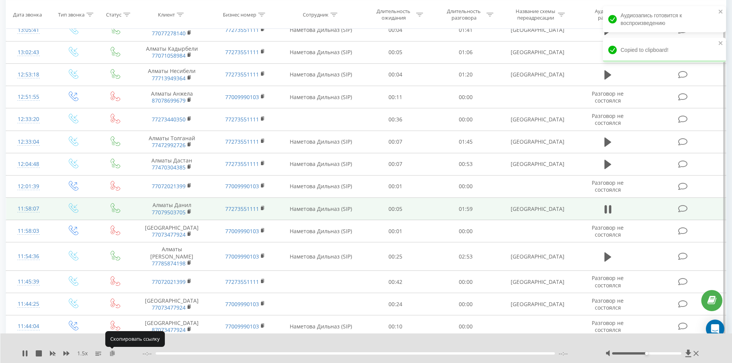
click at [112, 352] on icon at bounding box center [112, 352] width 7 height 5
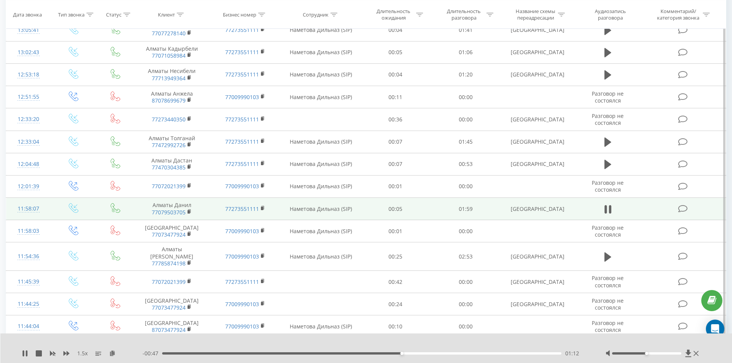
click at [410, 353] on div "01:12" at bounding box center [361, 353] width 399 height 2
click at [440, 353] on div "01:15" at bounding box center [361, 353] width 399 height 2
click at [486, 352] on div "01:37" at bounding box center [361, 353] width 399 height 2
click at [518, 353] on div "01:47" at bounding box center [361, 353] width 399 height 2
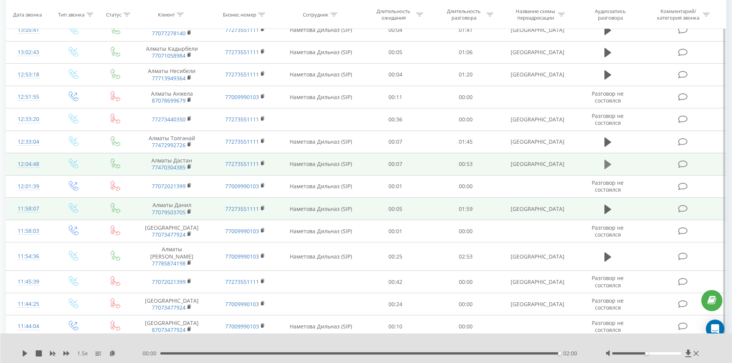
click at [605, 160] on icon at bounding box center [607, 164] width 7 height 9
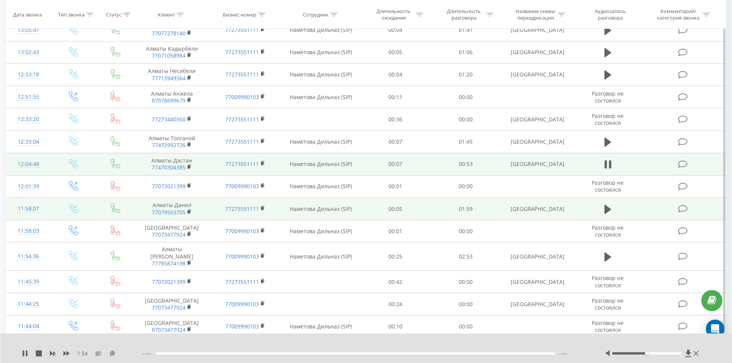
click at [111, 352] on icon at bounding box center [112, 352] width 7 height 5
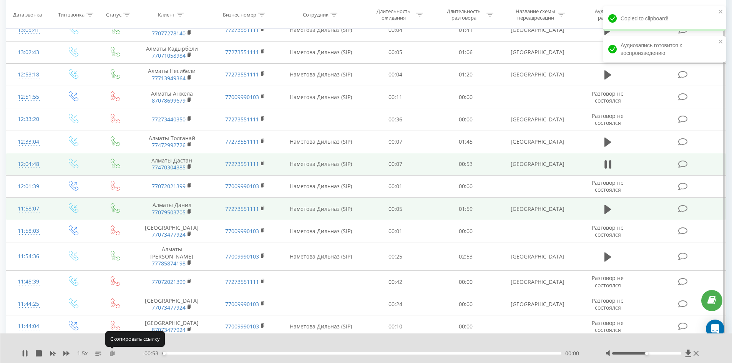
click at [114, 352] on icon at bounding box center [112, 352] width 7 height 5
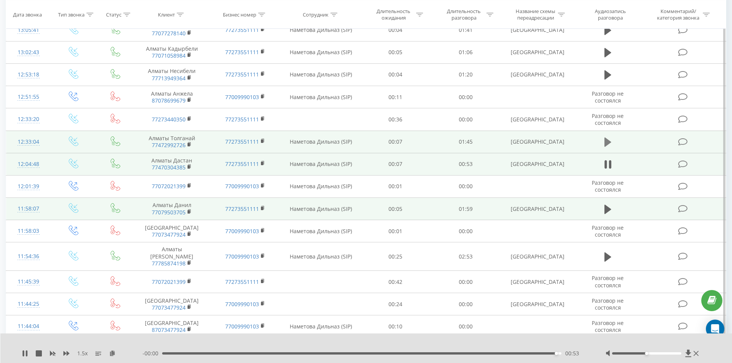
click at [605, 137] on icon at bounding box center [607, 141] width 7 height 9
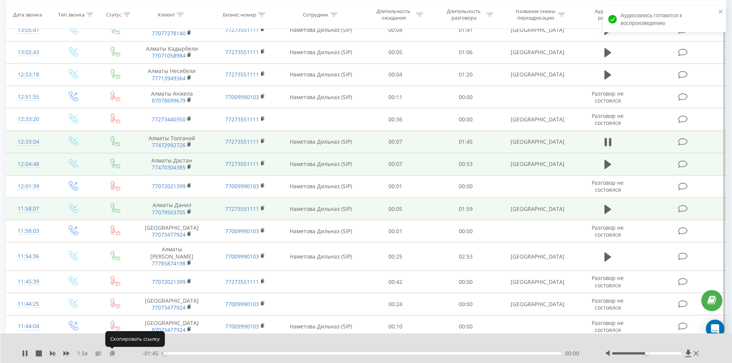
click at [111, 353] on icon at bounding box center [112, 352] width 7 height 5
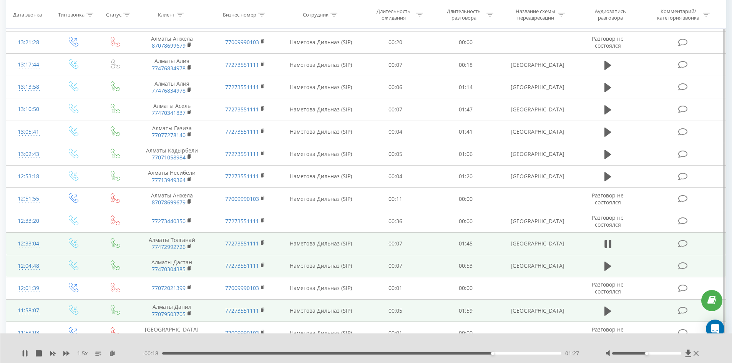
scroll to position [1162, 0]
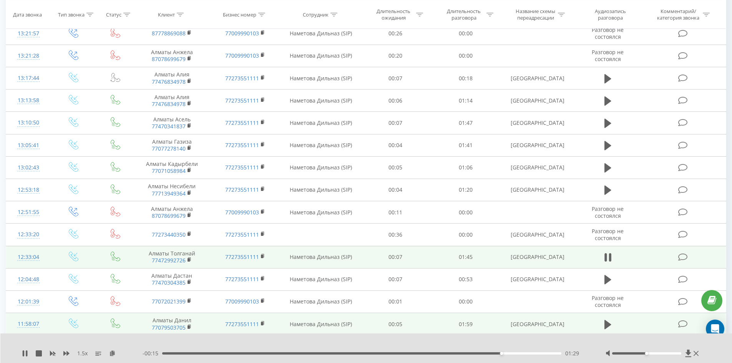
click at [527, 352] on div "01:29" at bounding box center [361, 353] width 399 height 2
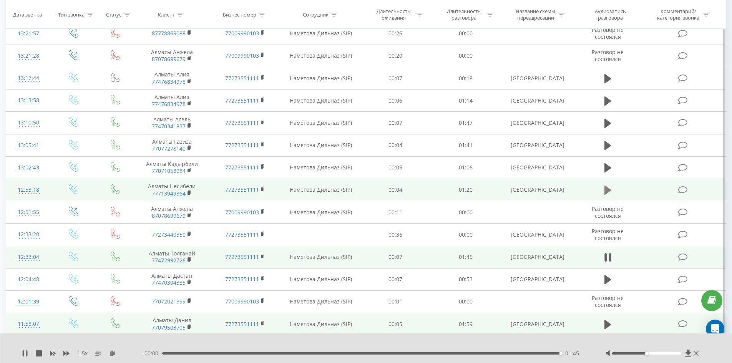
click at [607, 185] on icon at bounding box center [607, 189] width 7 height 9
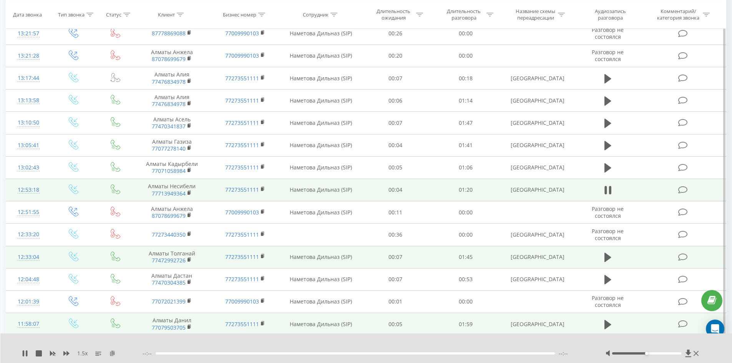
click at [112, 352] on icon at bounding box center [112, 352] width 7 height 5
click at [113, 353] on icon at bounding box center [112, 352] width 7 height 5
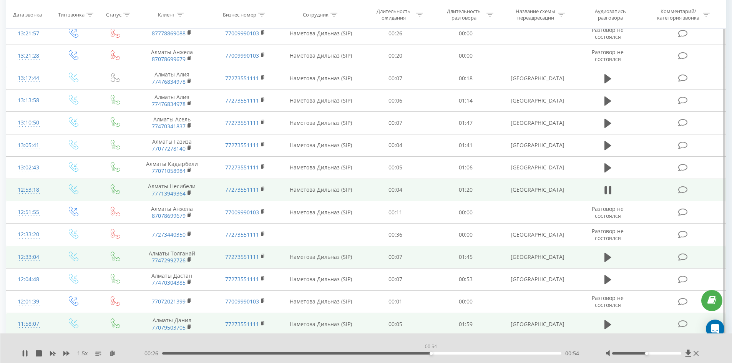
click at [430, 353] on div "00:54" at bounding box center [361, 353] width 399 height 2
click at [471, 353] on div "00:55" at bounding box center [361, 353] width 399 height 2
click at [519, 353] on div "01:12" at bounding box center [361, 353] width 399 height 2
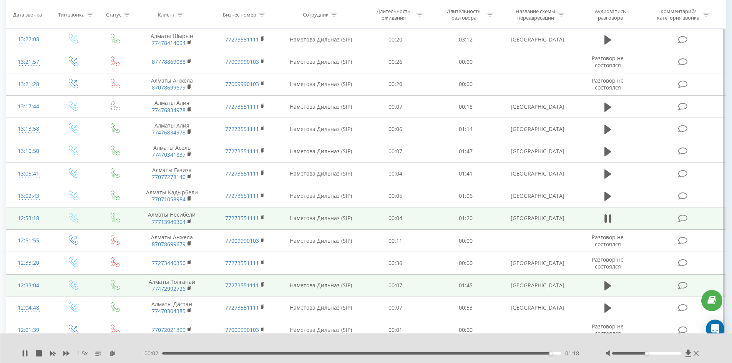
scroll to position [1123, 0]
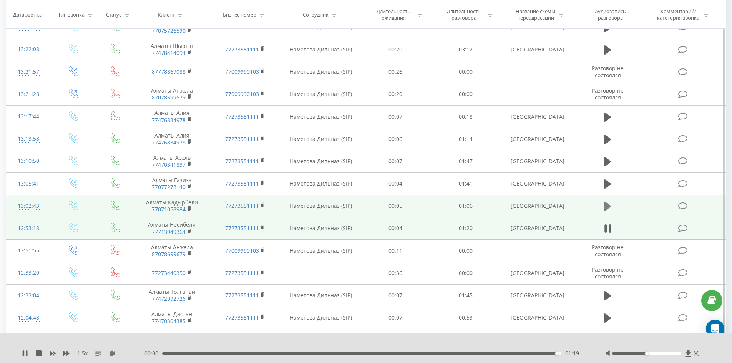
click at [608, 202] on icon at bounding box center [607, 206] width 7 height 9
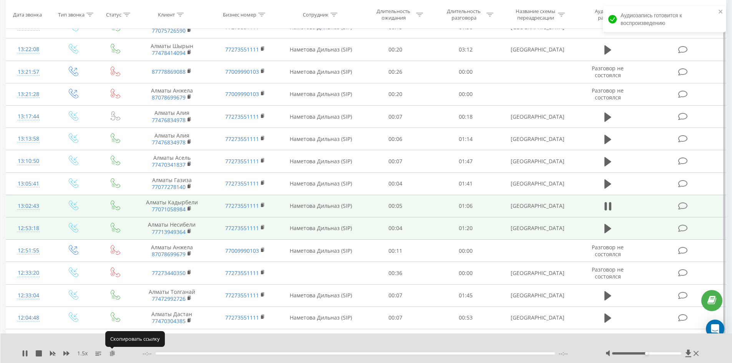
click at [111, 353] on icon at bounding box center [112, 352] width 7 height 5
click at [113, 353] on icon at bounding box center [112, 352] width 7 height 5
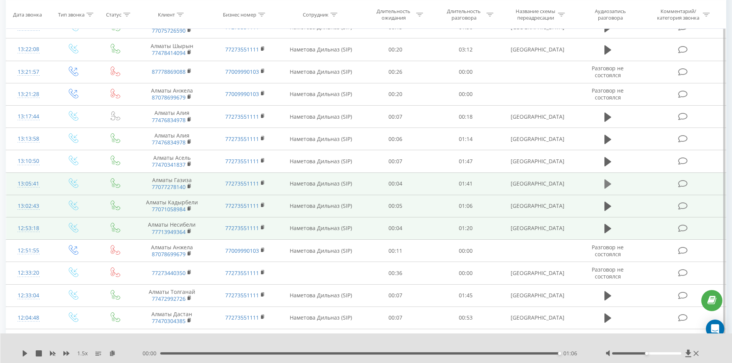
click at [607, 179] on icon at bounding box center [607, 183] width 7 height 9
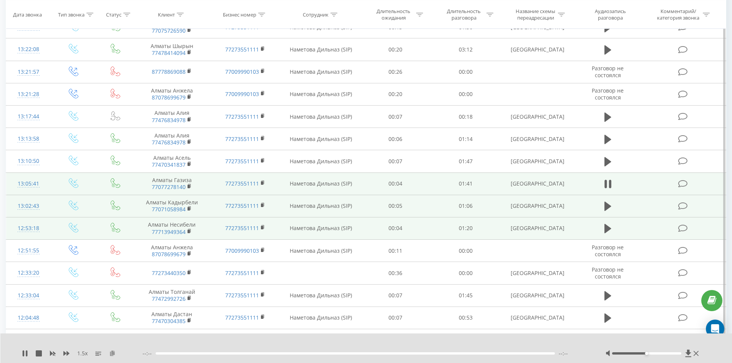
click at [111, 353] on icon at bounding box center [112, 352] width 7 height 5
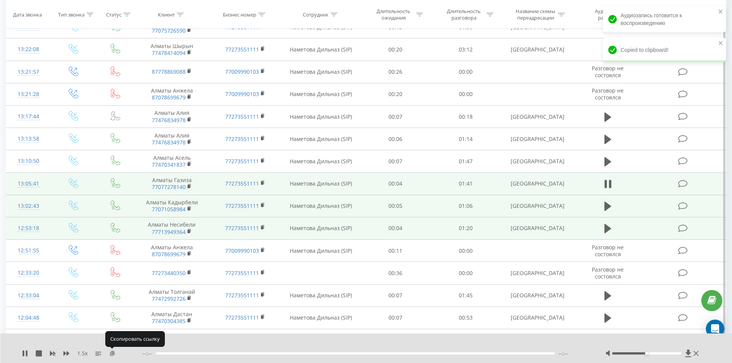
click at [113, 352] on icon at bounding box center [112, 352] width 7 height 5
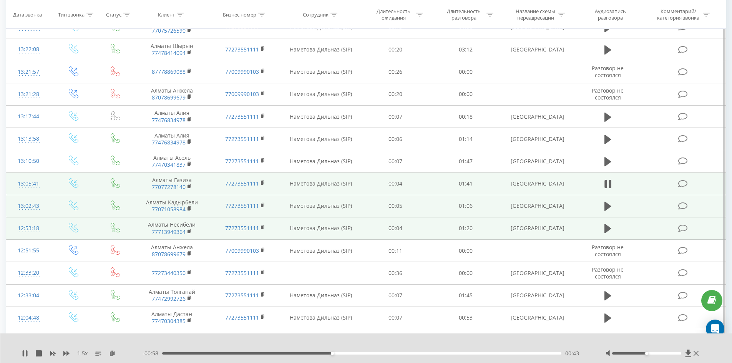
click at [342, 353] on div "00:43" at bounding box center [361, 353] width 399 height 2
click at [365, 354] on div "00:51" at bounding box center [361, 353] width 399 height 2
click at [384, 354] on div "00:52" at bounding box center [361, 353] width 399 height 2
click at [403, 353] on div "00:59" at bounding box center [361, 353] width 399 height 2
click at [449, 354] on div "- 00:39 01:02 01:02" at bounding box center [364, 353] width 444 height 8
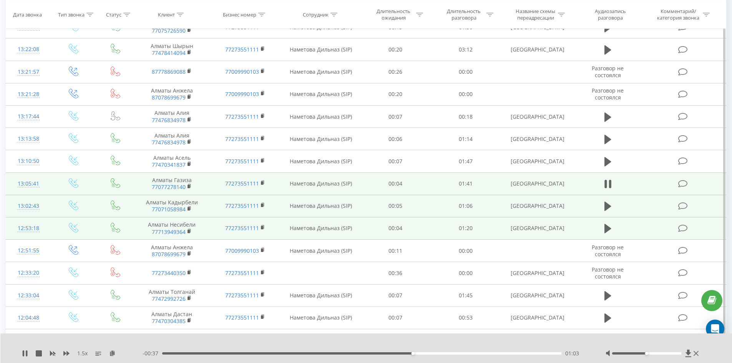
click at [441, 351] on div "- 00:37 01:03 01:03" at bounding box center [364, 353] width 444 height 8
click at [423, 352] on div "01:06" at bounding box center [361, 353] width 399 height 2
click at [437, 353] on div "01:10" at bounding box center [361, 353] width 399 height 2
click at [474, 353] on div "01:19" at bounding box center [361, 353] width 399 height 2
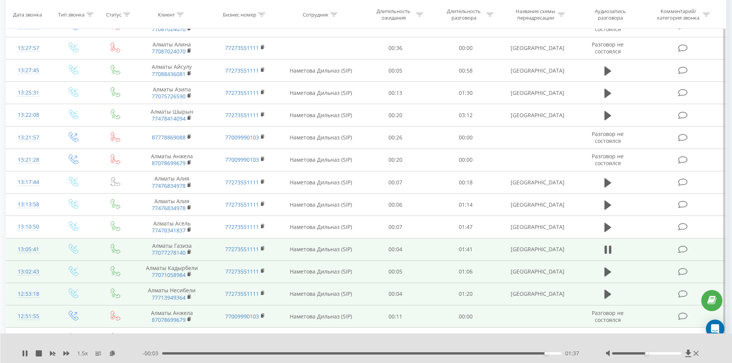
scroll to position [1008, 0]
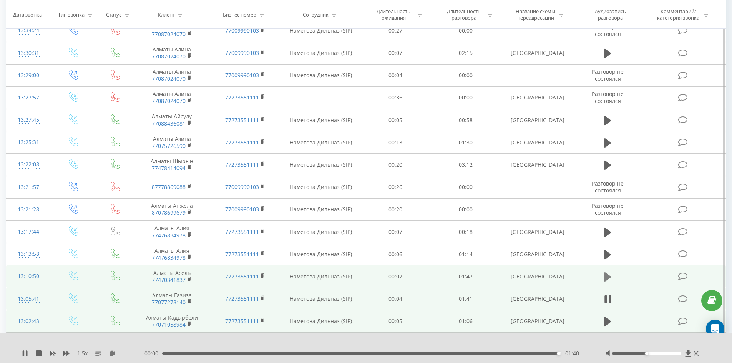
click at [603, 271] on button at bounding box center [608, 277] width 12 height 12
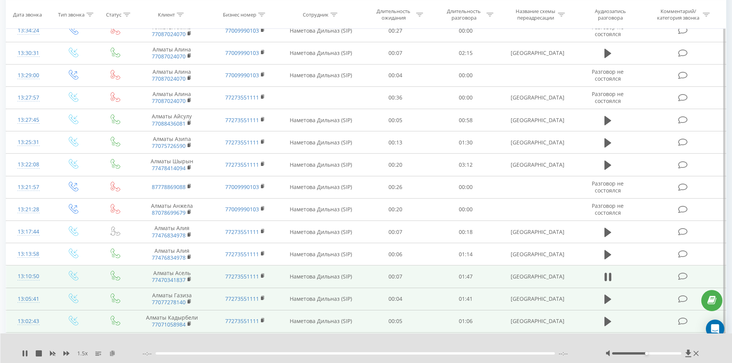
click at [112, 353] on icon at bounding box center [112, 352] width 7 height 5
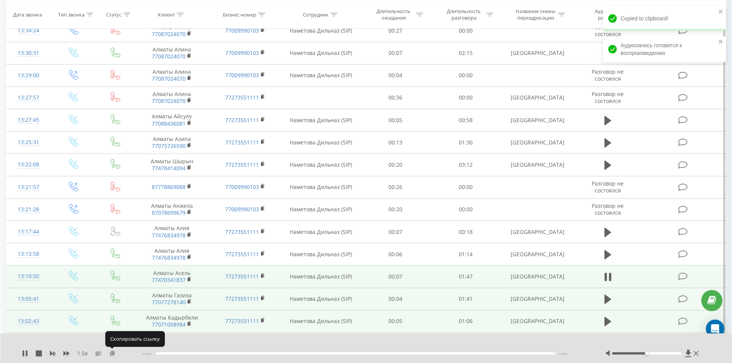
click at [113, 353] on icon at bounding box center [112, 352] width 7 height 5
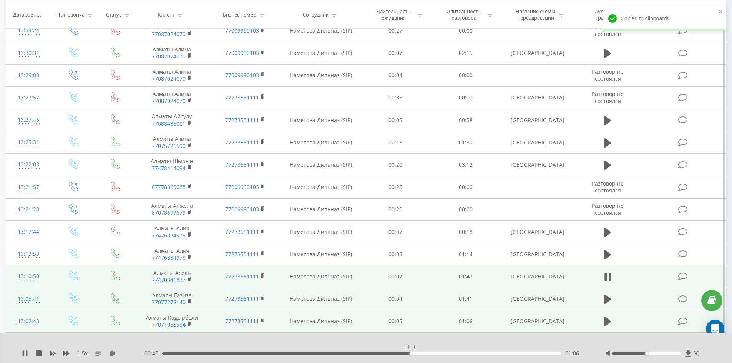
click at [410, 354] on div "01:06" at bounding box center [361, 353] width 399 height 2
click at [445, 354] on div "01:16" at bounding box center [361, 353] width 399 height 2
click at [480, 354] on div "01:17" at bounding box center [361, 353] width 399 height 2
click at [535, 353] on div "01:26" at bounding box center [361, 353] width 399 height 2
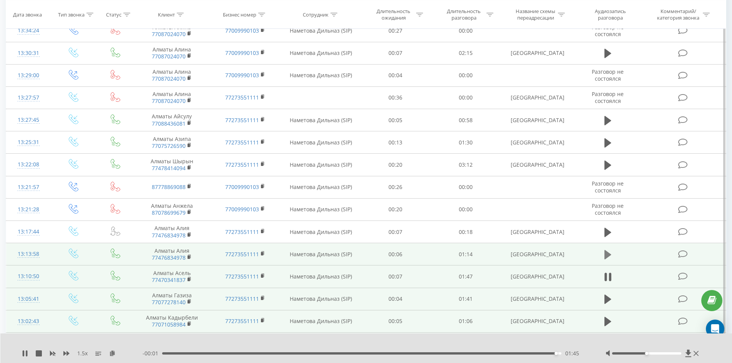
click at [608, 250] on icon at bounding box center [607, 254] width 7 height 9
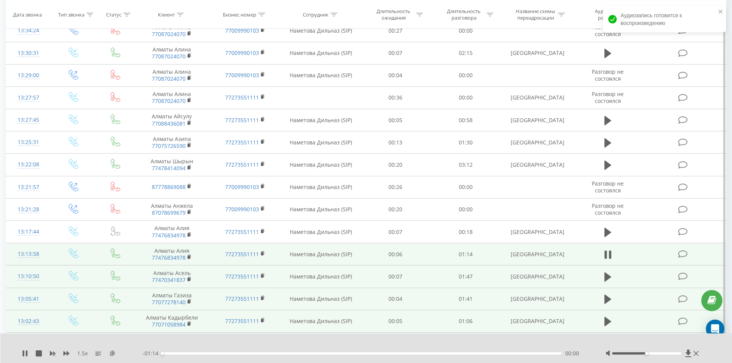
click at [111, 353] on icon at bounding box center [112, 352] width 7 height 5
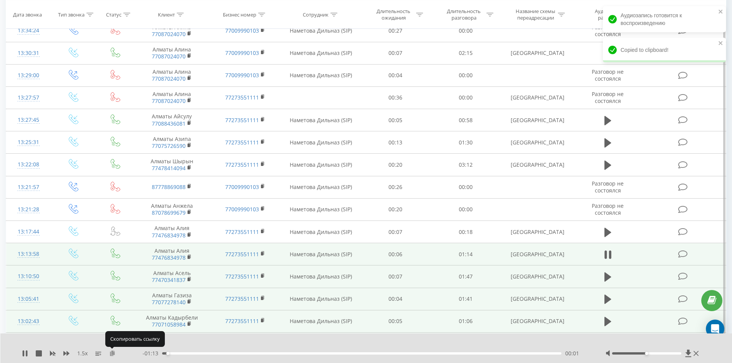
click at [112, 352] on icon at bounding box center [112, 352] width 7 height 5
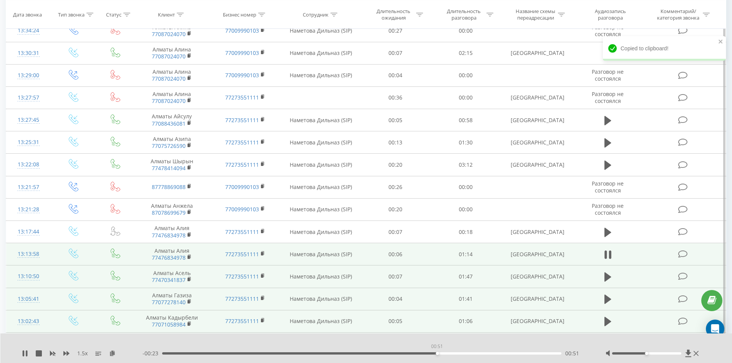
click at [437, 353] on div "00:51" at bounding box center [361, 353] width 399 height 2
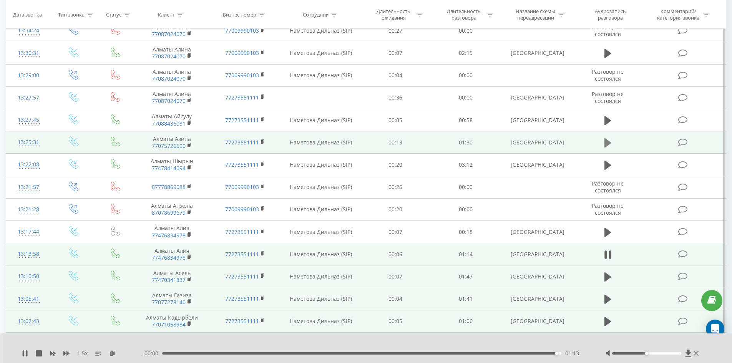
click at [608, 138] on icon at bounding box center [607, 142] width 7 height 9
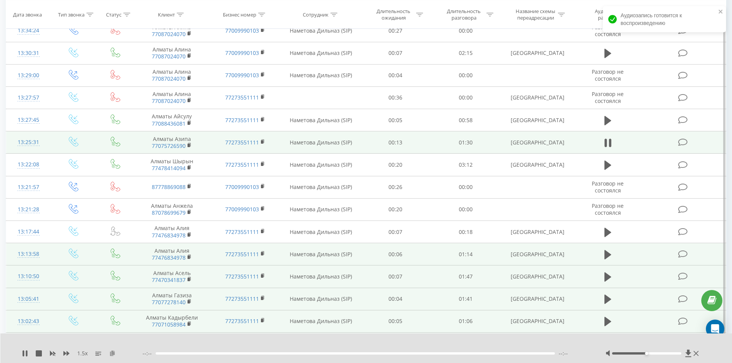
click at [112, 352] on icon at bounding box center [112, 352] width 7 height 5
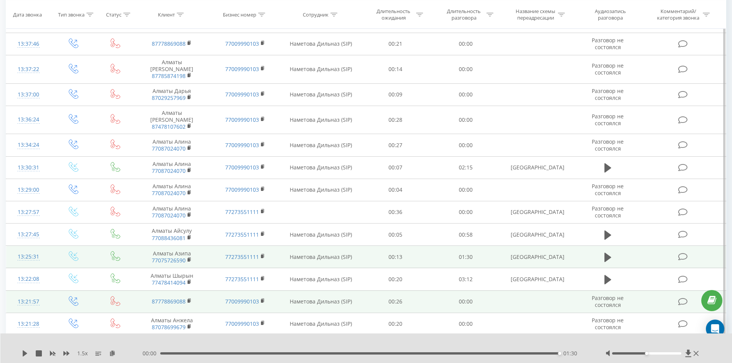
scroll to position [893, 0]
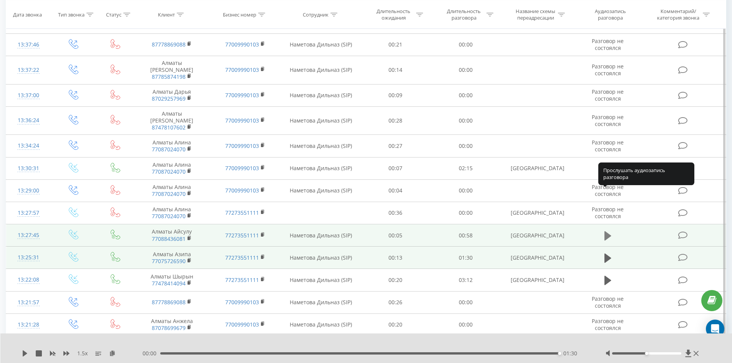
click at [608, 231] on icon at bounding box center [607, 235] width 7 height 9
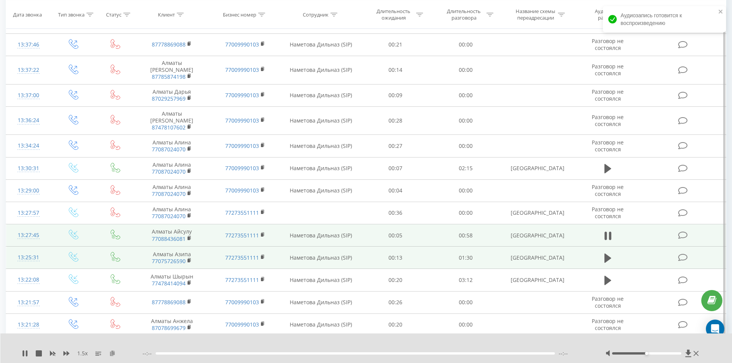
click at [111, 353] on icon at bounding box center [112, 352] width 7 height 5
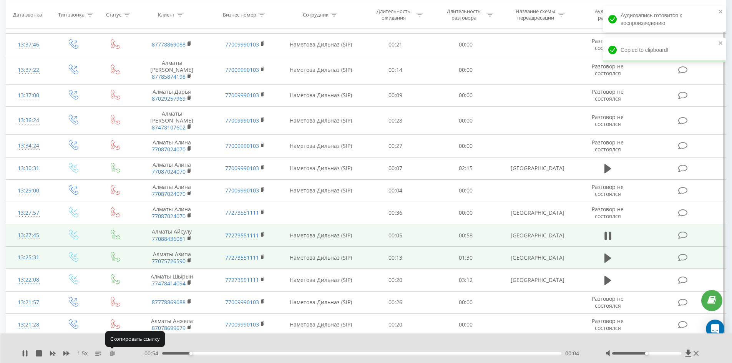
click at [113, 353] on icon at bounding box center [112, 352] width 7 height 5
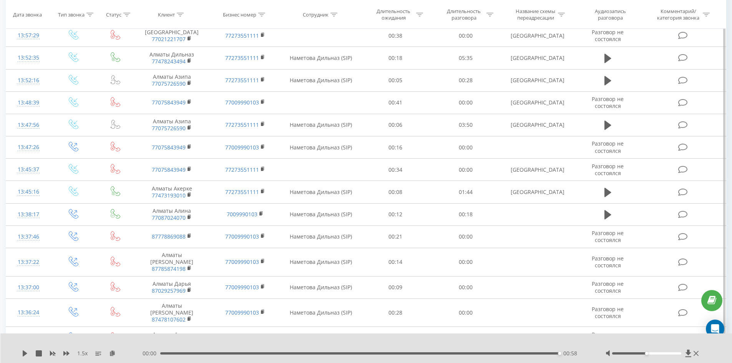
scroll to position [662, 0]
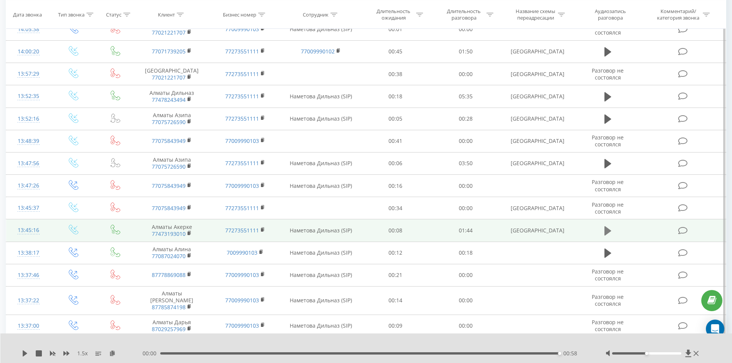
click at [609, 226] on icon at bounding box center [607, 230] width 7 height 9
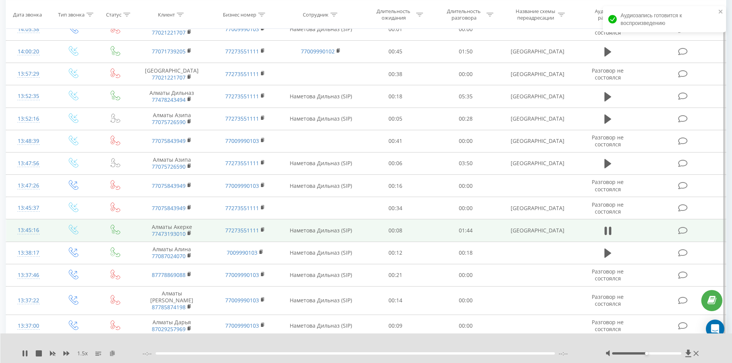
click at [112, 354] on icon at bounding box center [112, 352] width 7 height 5
click at [111, 353] on icon at bounding box center [112, 352] width 7 height 5
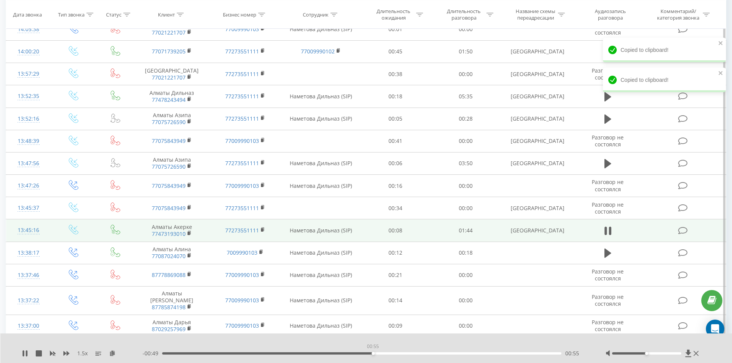
click at [373, 353] on div "00:55" at bounding box center [361, 353] width 399 height 2
click at [503, 353] on div "00:56" at bounding box center [361, 353] width 399 height 2
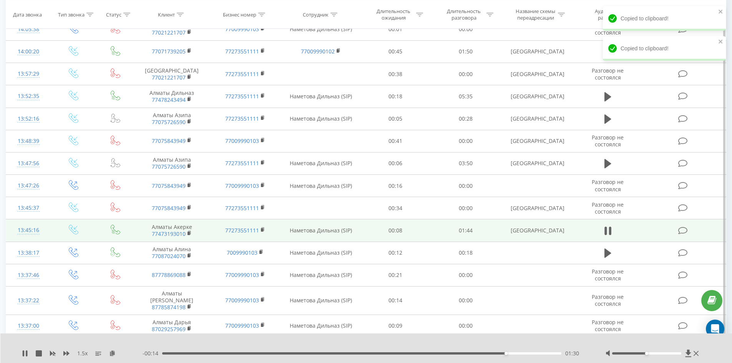
click at [540, 354] on div "01:30" at bounding box center [361, 353] width 399 height 2
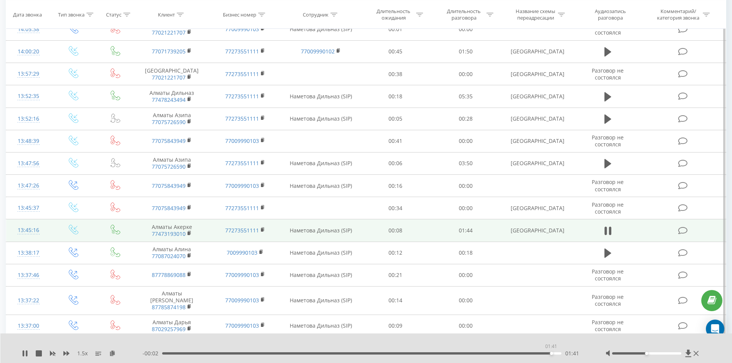
click at [551, 354] on div "01:41" at bounding box center [361, 353] width 399 height 2
click at [542, 354] on div "01:43" at bounding box center [361, 353] width 399 height 2
click at [537, 354] on div "01:40" at bounding box center [361, 353] width 399 height 2
click at [532, 354] on div "01:39" at bounding box center [361, 353] width 399 height 2
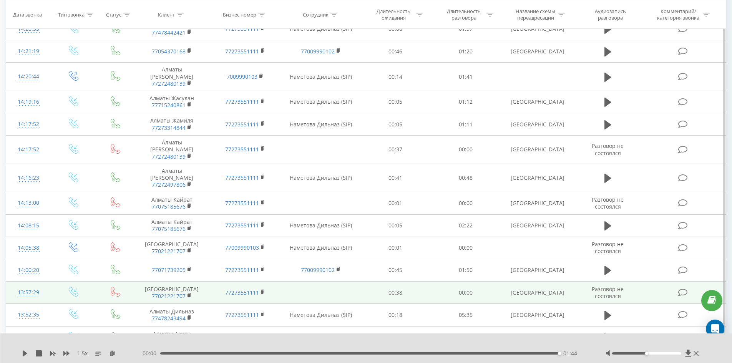
scroll to position [432, 0]
